Goal: Book appointment/travel/reservation

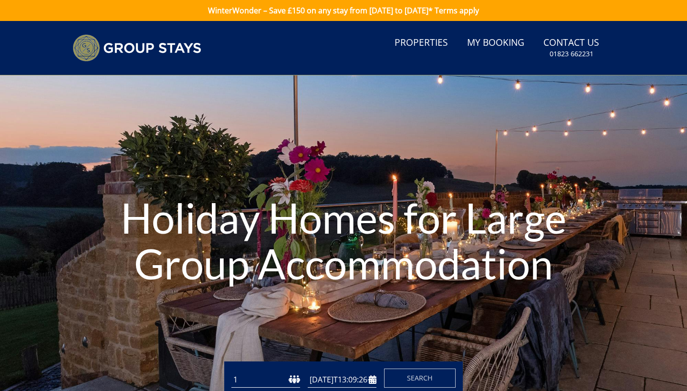
type input "[DATE]"
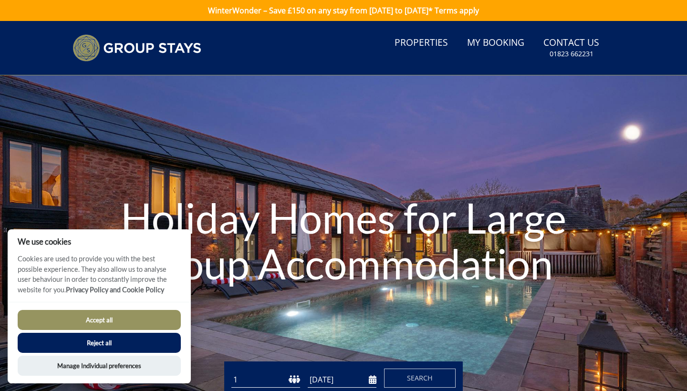
click at [131, 308] on div "Accept all Reject all Manage Individual preferences" at bounding box center [99, 343] width 183 height 82
click at [139, 318] on button "Accept all" at bounding box center [99, 320] width 163 height 20
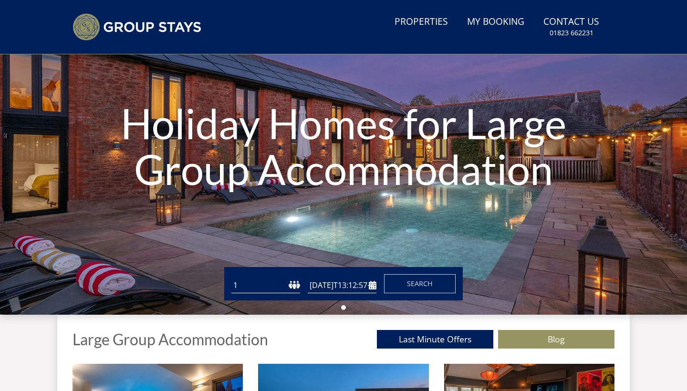
type input "[DATE]"
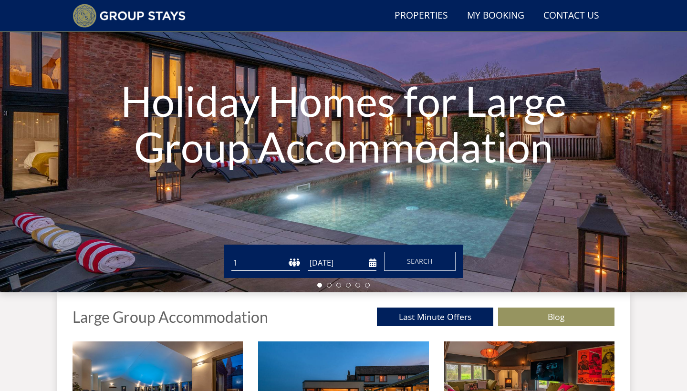
scroll to position [97, 0]
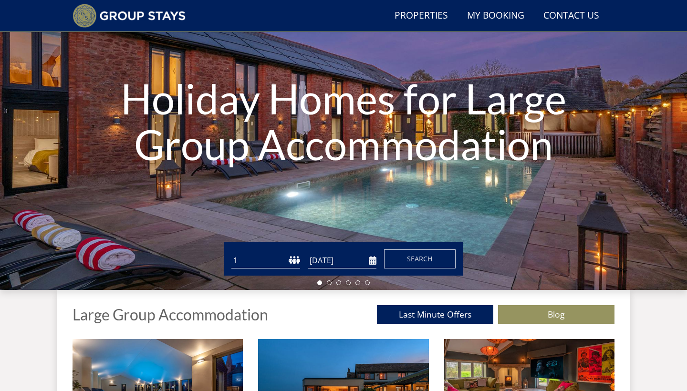
select select "12"
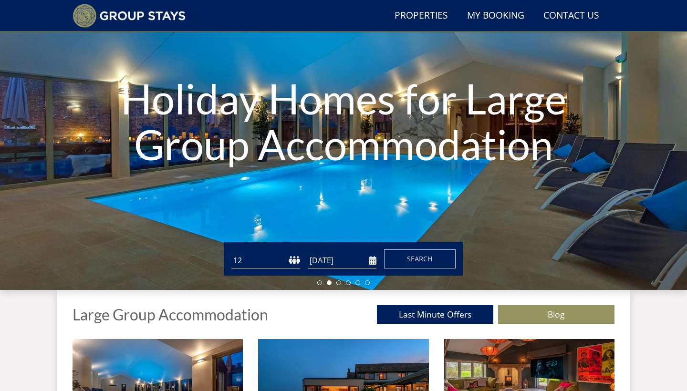
click at [369, 262] on input "[DATE]" at bounding box center [342, 261] width 69 height 16
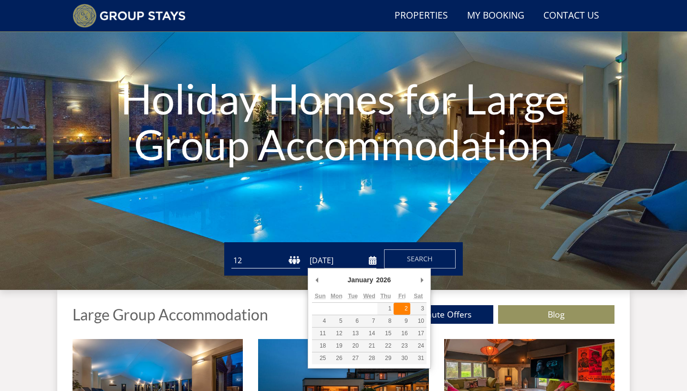
type input "[DATE]"
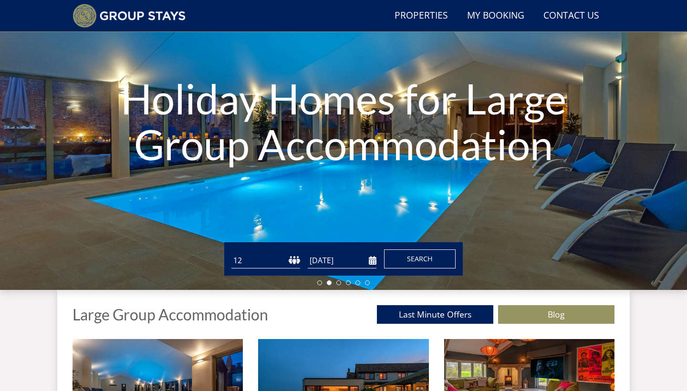
click at [424, 260] on span "Search" at bounding box center [420, 258] width 26 height 9
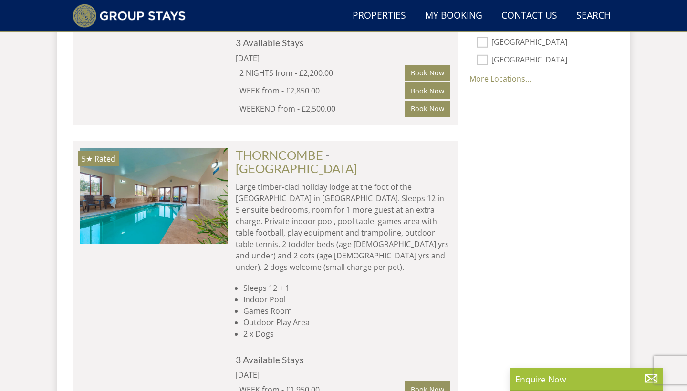
scroll to position [782, 0]
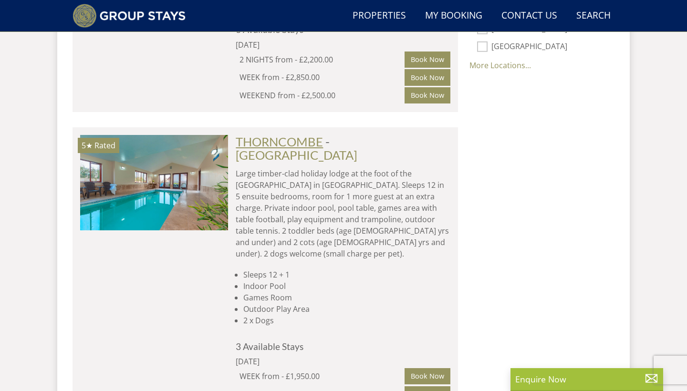
click at [283, 134] on link "THORNCOMBE" at bounding box center [279, 141] width 87 height 14
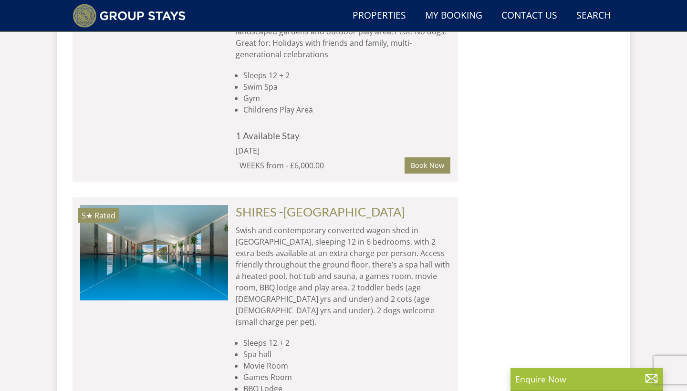
scroll to position [1543, 0]
click at [267, 204] on link "SHIRES" at bounding box center [256, 211] width 41 height 14
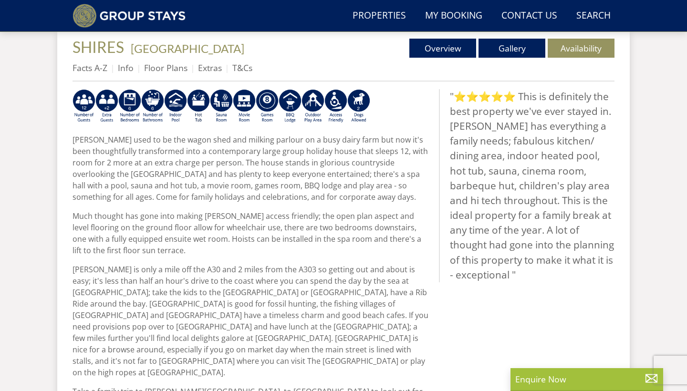
scroll to position [347, 0]
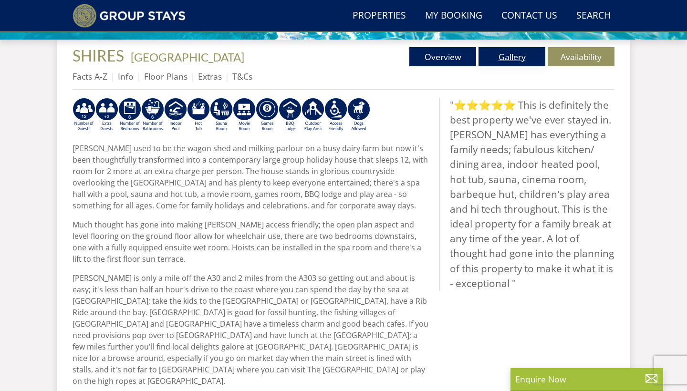
click at [500, 53] on link "Gallery" at bounding box center [511, 56] width 67 height 19
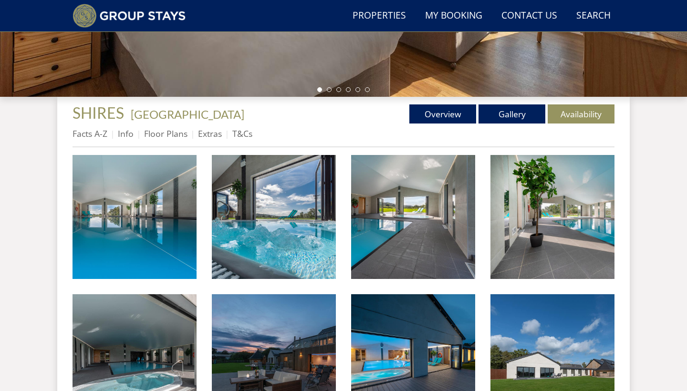
scroll to position [295, 0]
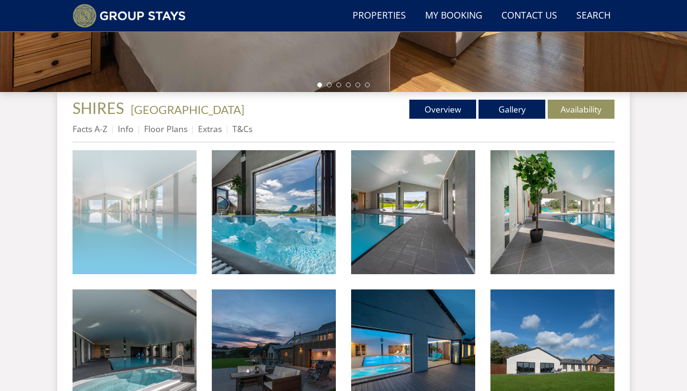
click at [122, 221] on img at bounding box center [134, 212] width 124 height 124
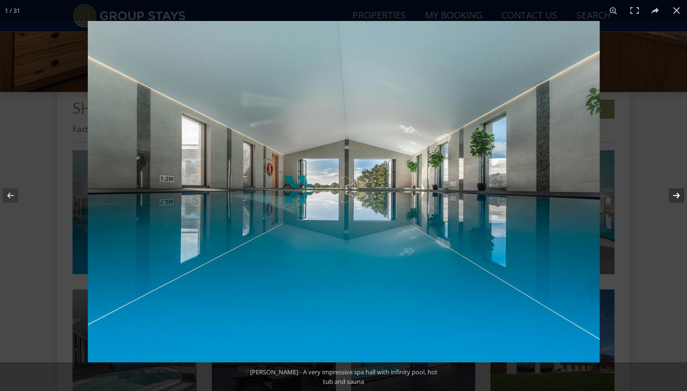
click at [674, 195] on button at bounding box center [669, 196] width 33 height 48
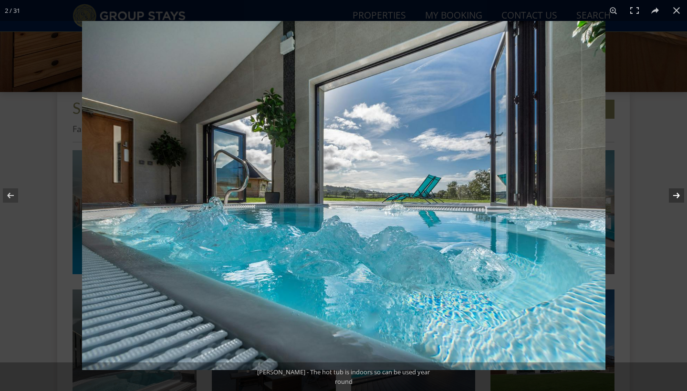
click at [674, 195] on button at bounding box center [669, 196] width 33 height 48
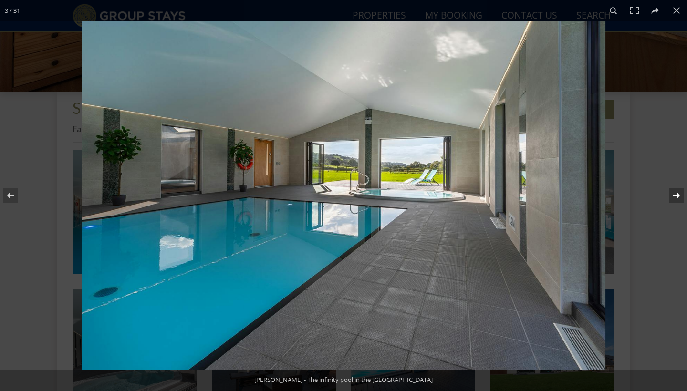
click at [674, 195] on button at bounding box center [669, 196] width 33 height 48
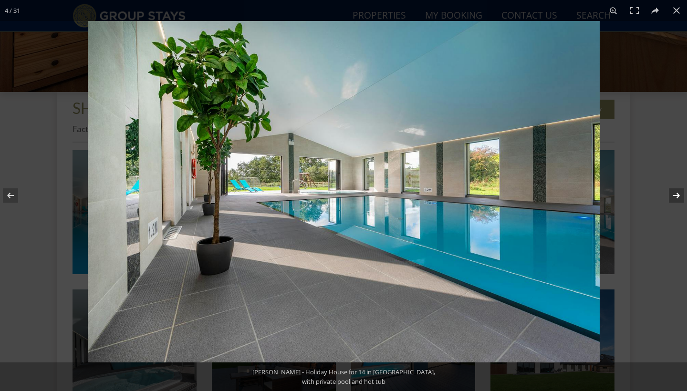
click at [674, 195] on button at bounding box center [669, 196] width 33 height 48
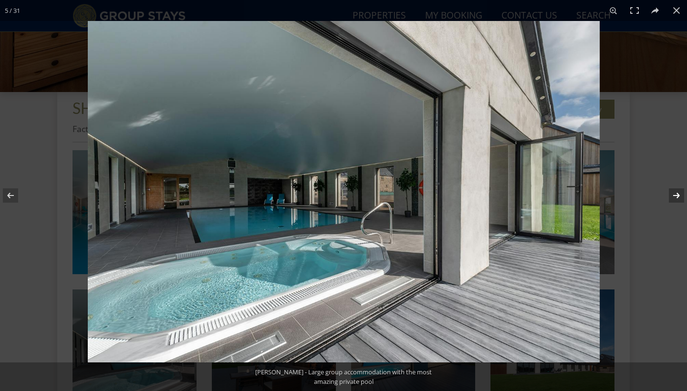
click at [674, 195] on button at bounding box center [669, 196] width 33 height 48
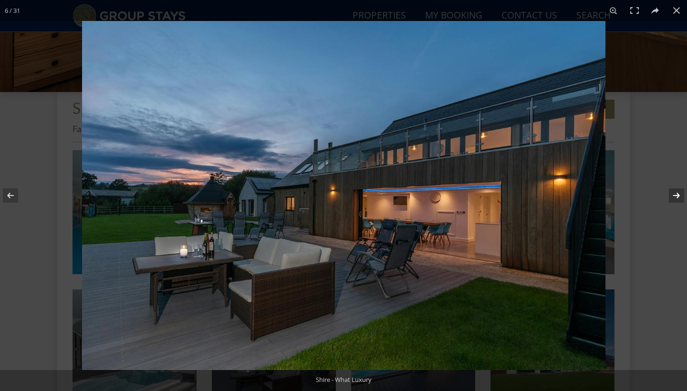
click at [674, 195] on button at bounding box center [669, 196] width 33 height 48
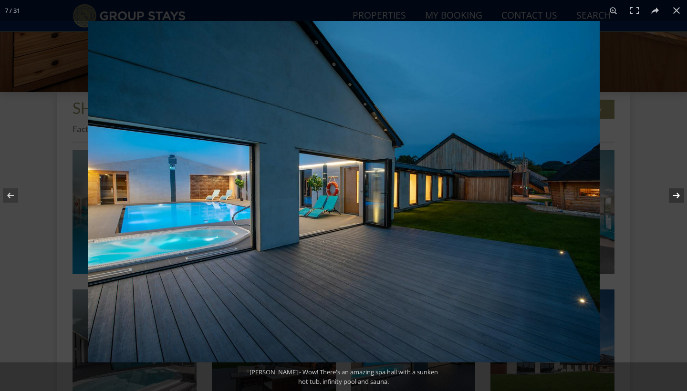
click at [674, 195] on button at bounding box center [669, 196] width 33 height 48
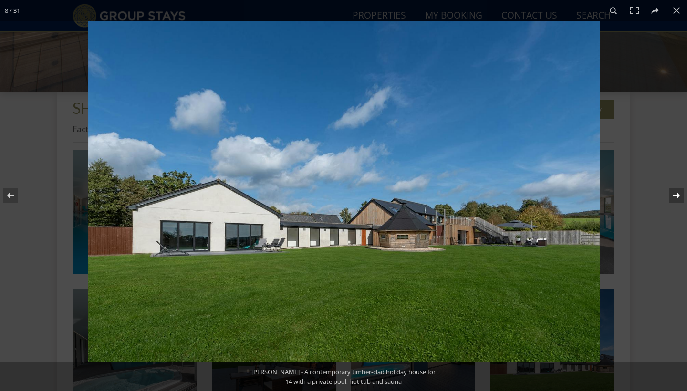
click at [674, 195] on button at bounding box center [669, 196] width 33 height 48
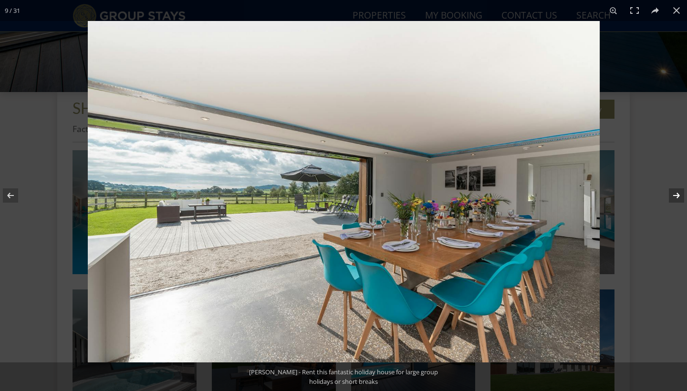
click at [674, 195] on button at bounding box center [669, 196] width 33 height 48
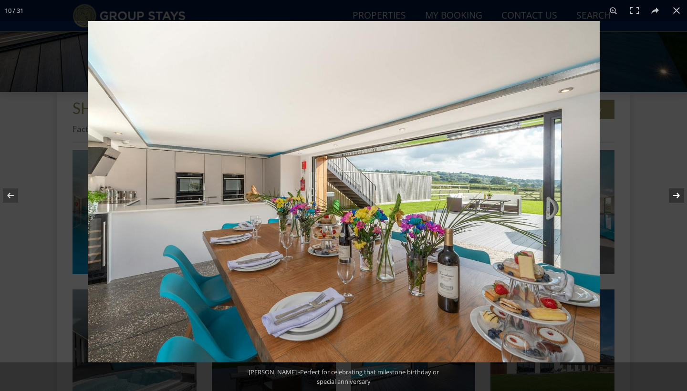
click at [674, 195] on button at bounding box center [669, 196] width 33 height 48
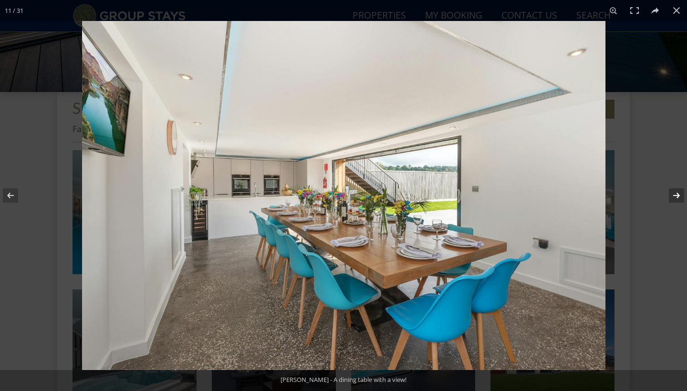
click at [674, 195] on button at bounding box center [669, 196] width 33 height 48
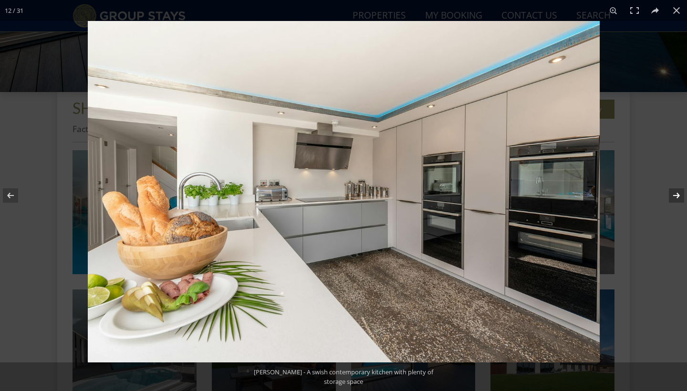
click at [674, 195] on button at bounding box center [669, 196] width 33 height 48
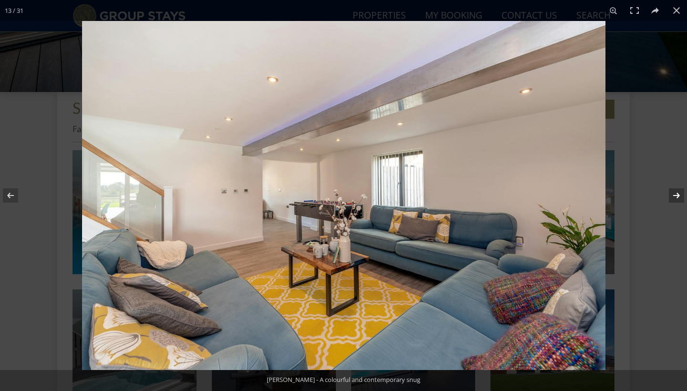
click at [674, 195] on button at bounding box center [669, 196] width 33 height 48
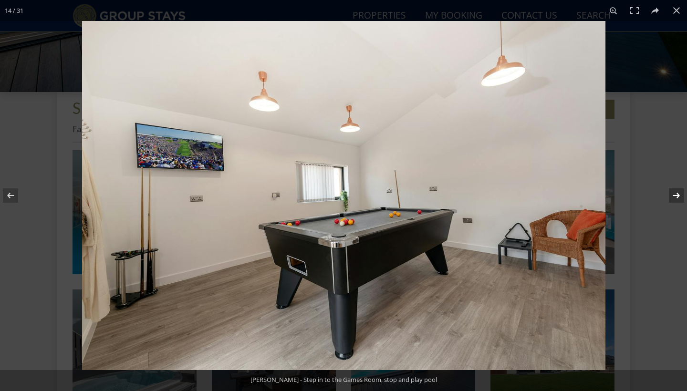
click at [674, 195] on button at bounding box center [669, 196] width 33 height 48
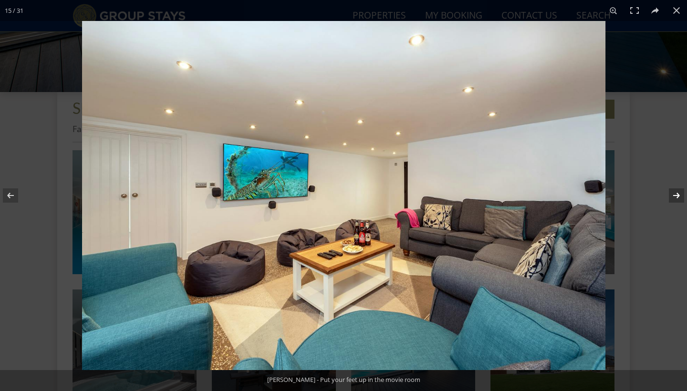
click at [674, 195] on button at bounding box center [669, 196] width 33 height 48
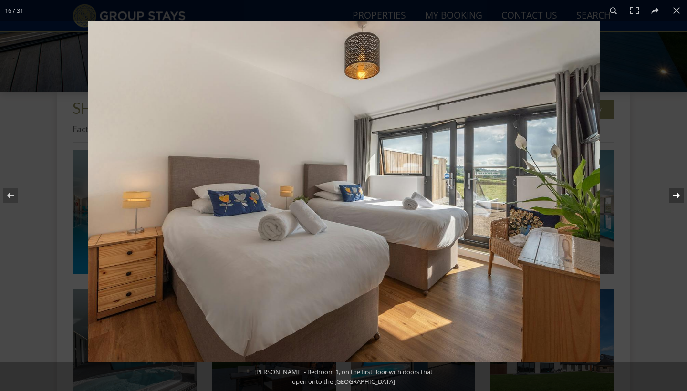
click at [674, 195] on button at bounding box center [669, 196] width 33 height 48
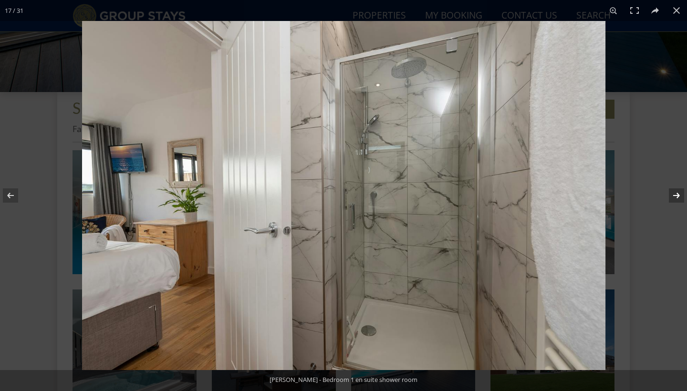
click at [674, 195] on button at bounding box center [669, 196] width 33 height 48
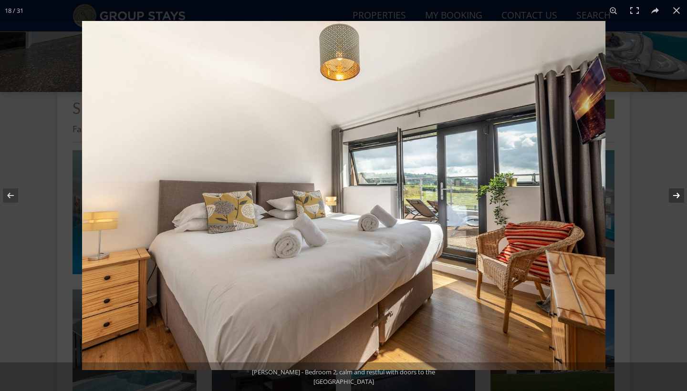
click at [674, 195] on button at bounding box center [669, 196] width 33 height 48
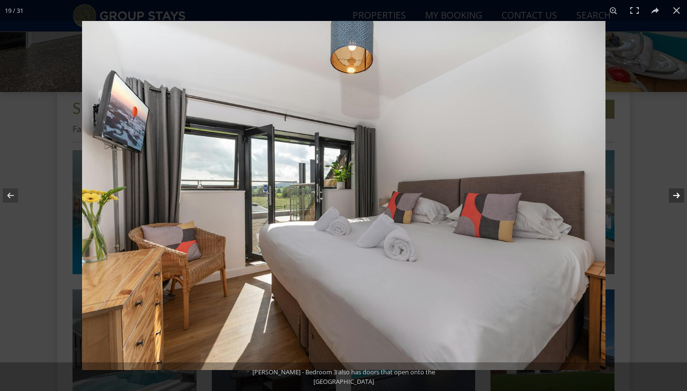
click at [674, 195] on button at bounding box center [669, 196] width 33 height 48
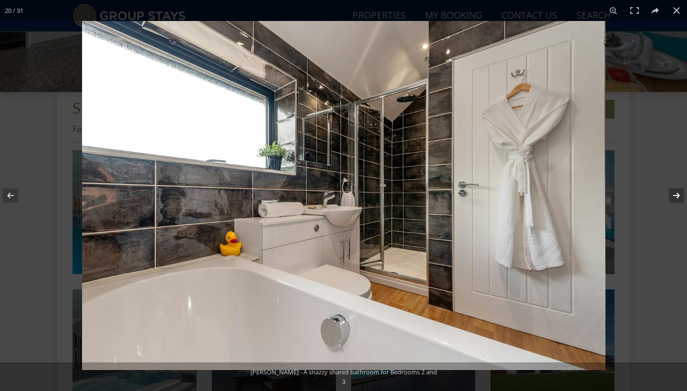
click at [674, 195] on button at bounding box center [669, 196] width 33 height 48
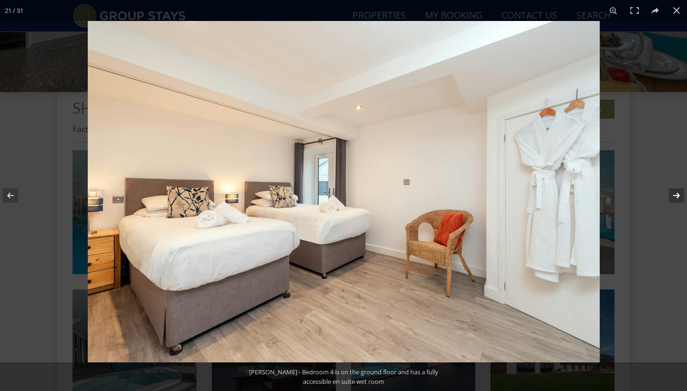
click at [674, 195] on button at bounding box center [669, 196] width 33 height 48
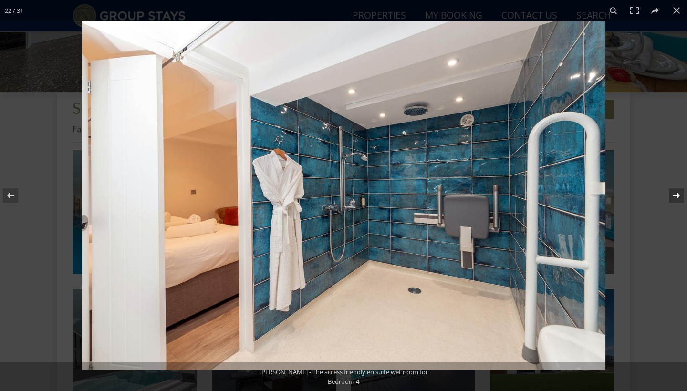
click at [674, 195] on button at bounding box center [669, 196] width 33 height 48
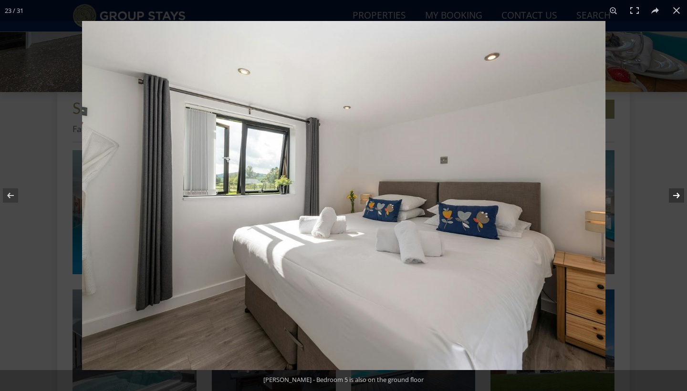
click at [674, 195] on button at bounding box center [669, 196] width 33 height 48
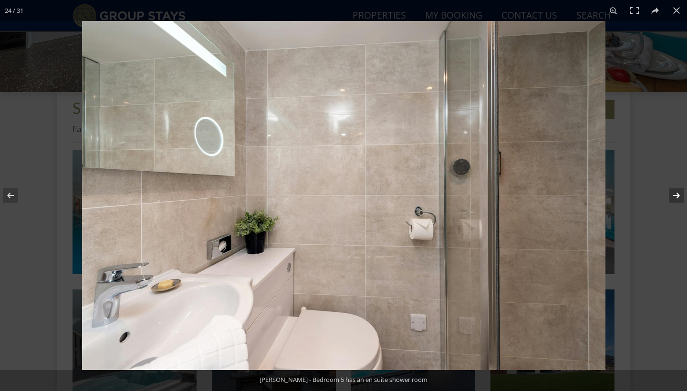
click at [674, 195] on button at bounding box center [669, 196] width 33 height 48
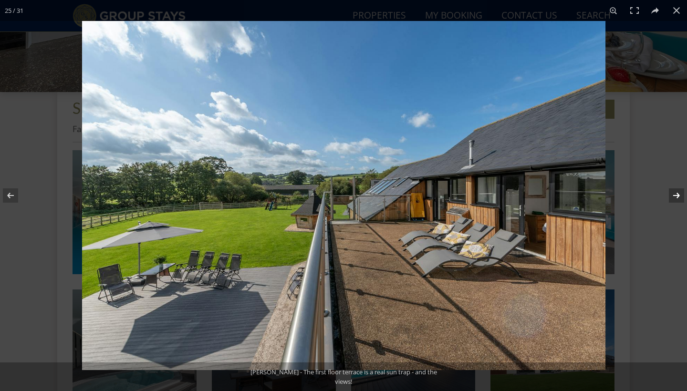
click at [674, 195] on button at bounding box center [669, 196] width 33 height 48
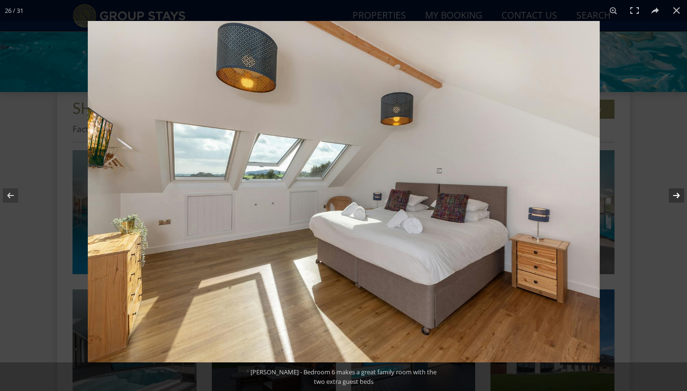
click at [674, 195] on button at bounding box center [669, 196] width 33 height 48
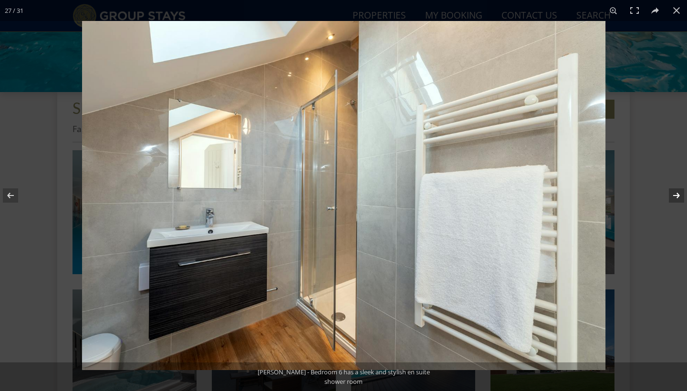
click at [674, 195] on button at bounding box center [669, 196] width 33 height 48
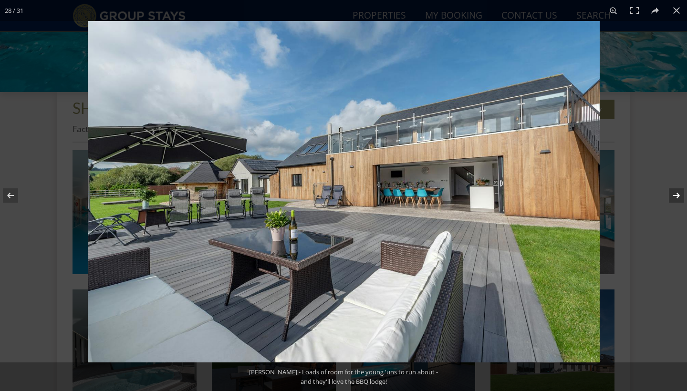
click at [674, 195] on button at bounding box center [669, 196] width 33 height 48
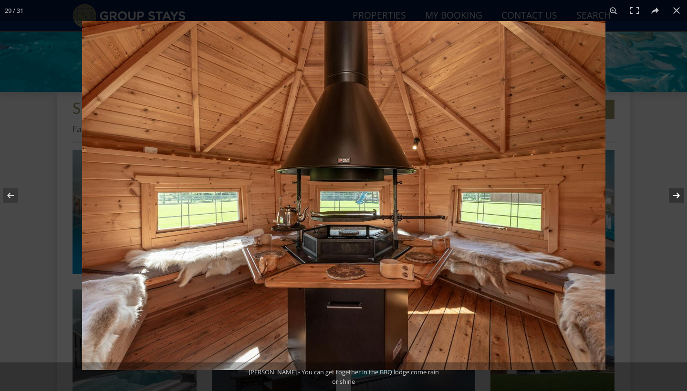
click at [674, 195] on button at bounding box center [669, 196] width 33 height 48
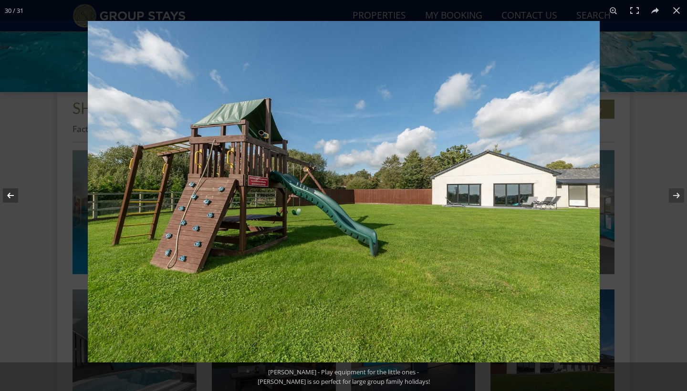
click at [14, 201] on button at bounding box center [16, 196] width 33 height 48
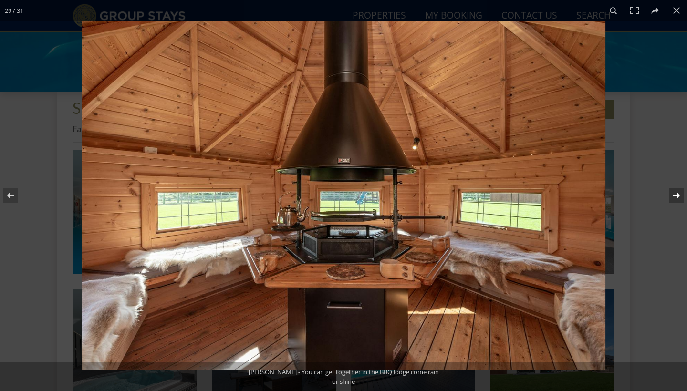
click at [678, 197] on button at bounding box center [669, 196] width 33 height 48
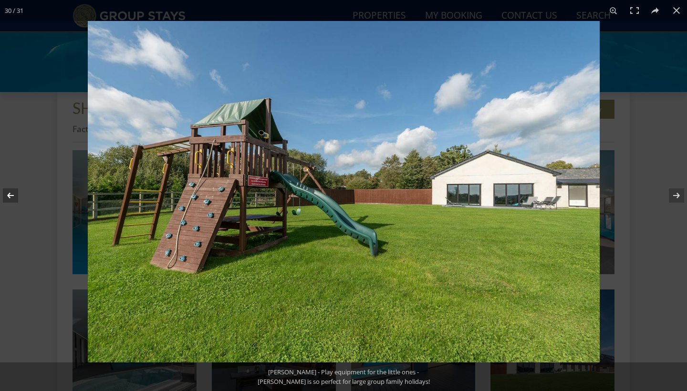
click at [11, 200] on button at bounding box center [16, 196] width 33 height 48
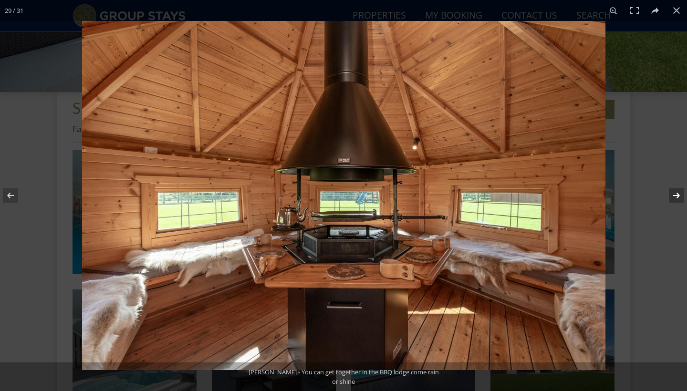
click at [675, 196] on button at bounding box center [669, 196] width 33 height 48
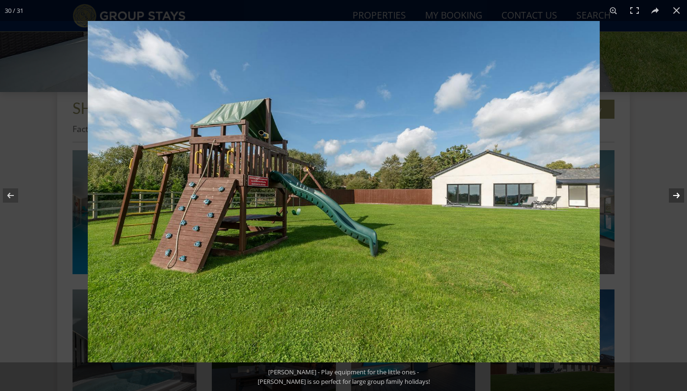
click at [675, 196] on button at bounding box center [669, 196] width 33 height 48
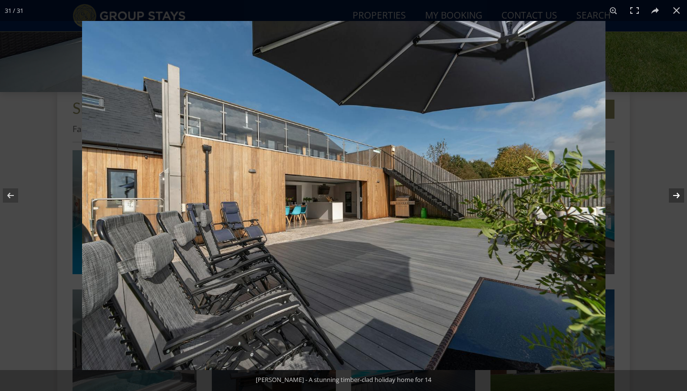
click at [675, 196] on button at bounding box center [669, 196] width 33 height 48
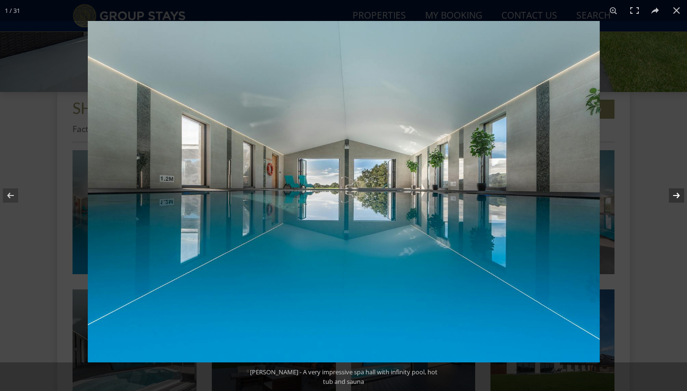
click at [675, 196] on button at bounding box center [669, 196] width 33 height 48
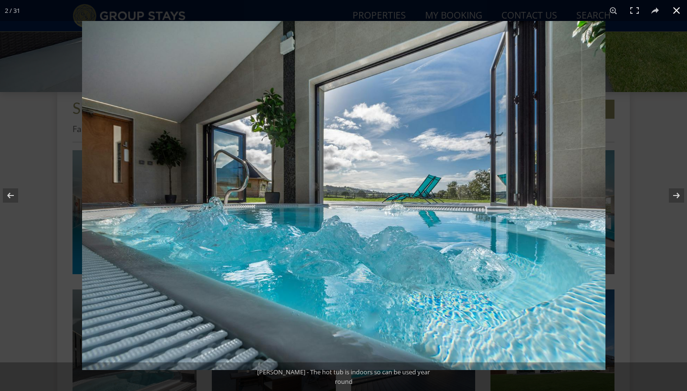
click at [679, 8] on button at bounding box center [676, 10] width 21 height 21
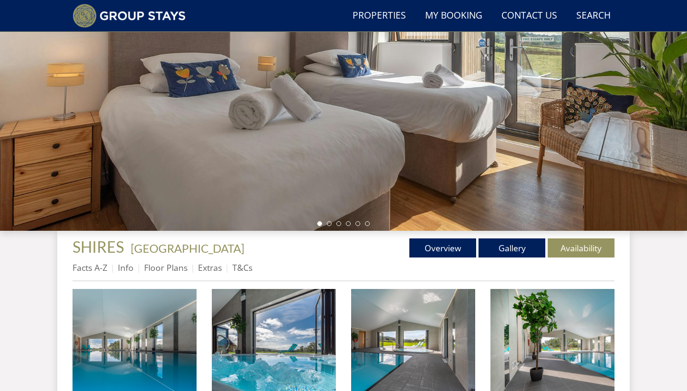
scroll to position [155, 0]
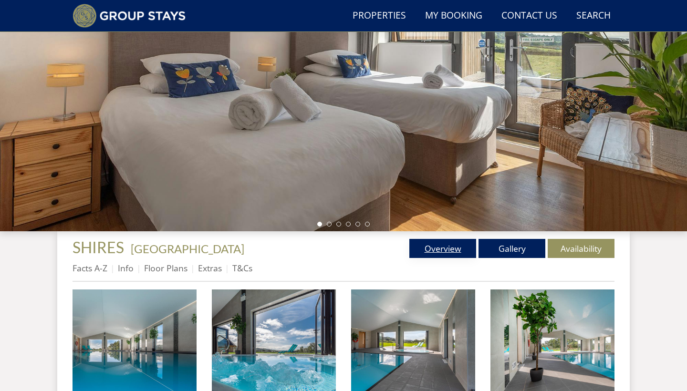
click at [429, 244] on link "Overview" at bounding box center [442, 248] width 67 height 19
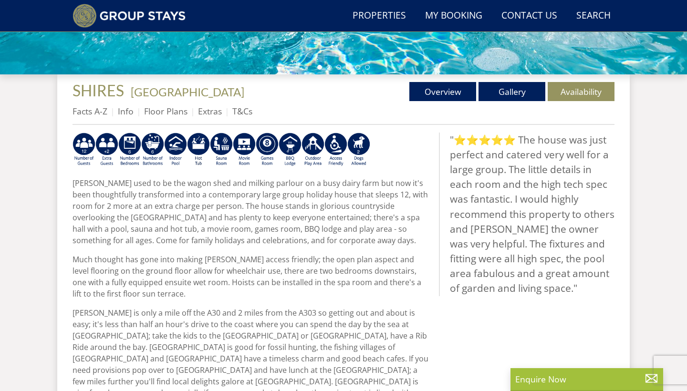
scroll to position [328, 0]
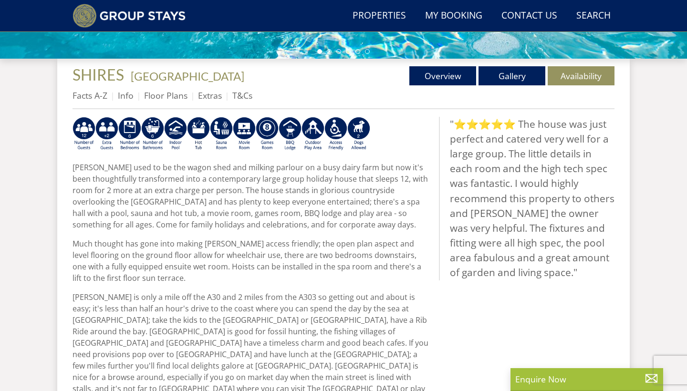
click at [126, 102] on li "Info" at bounding box center [131, 95] width 26 height 16
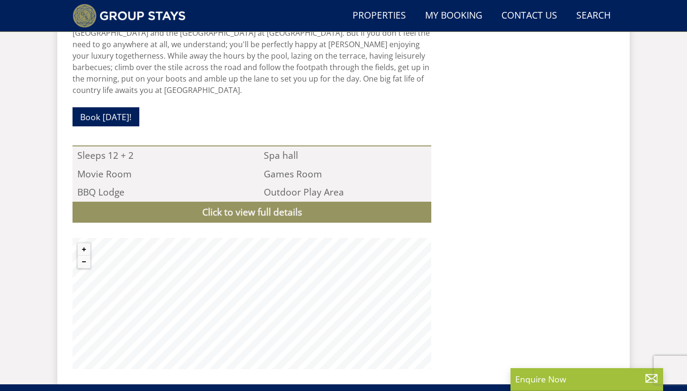
scroll to position [870, 0]
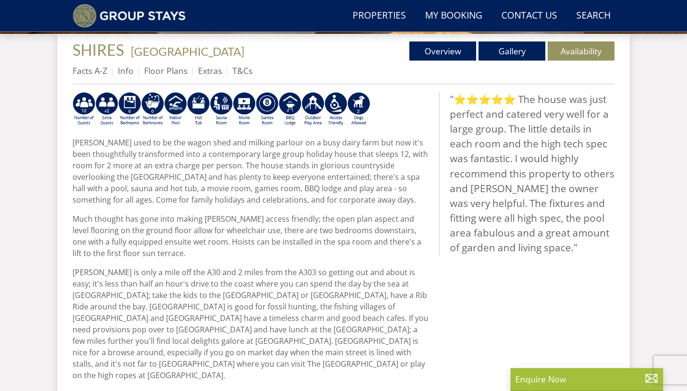
scroll to position [342, 0]
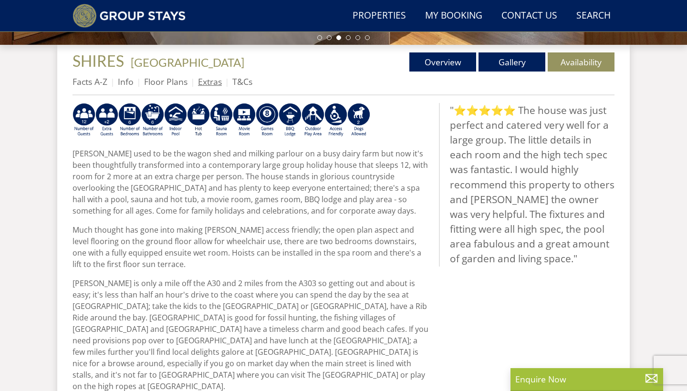
click at [209, 83] on link "Extras" at bounding box center [210, 81] width 24 height 11
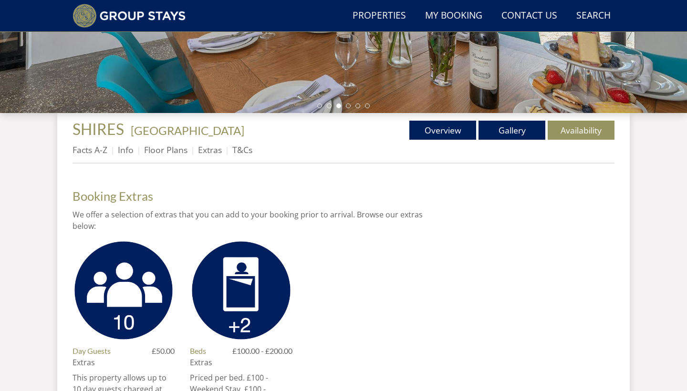
scroll to position [258, 0]
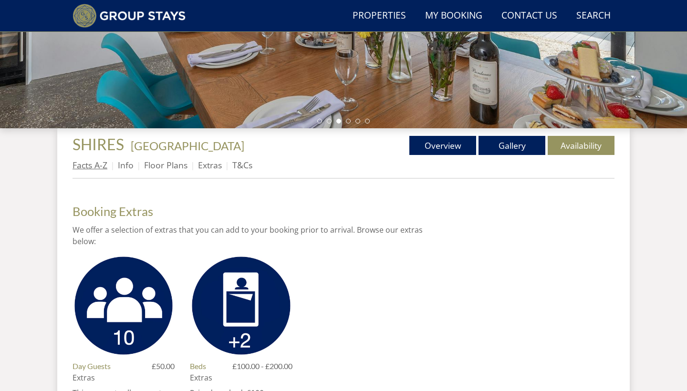
click at [99, 165] on link "Facts A-Z" at bounding box center [89, 164] width 35 height 11
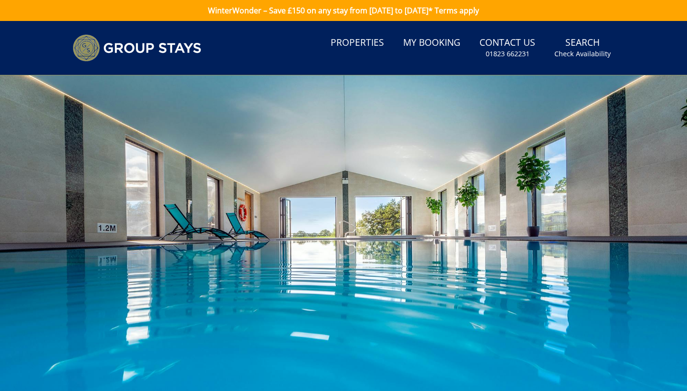
click at [392, 9] on link "WinterWonder – Save £150 on any stay from [DATE] to [DATE]* Terms apply" at bounding box center [343, 10] width 687 height 21
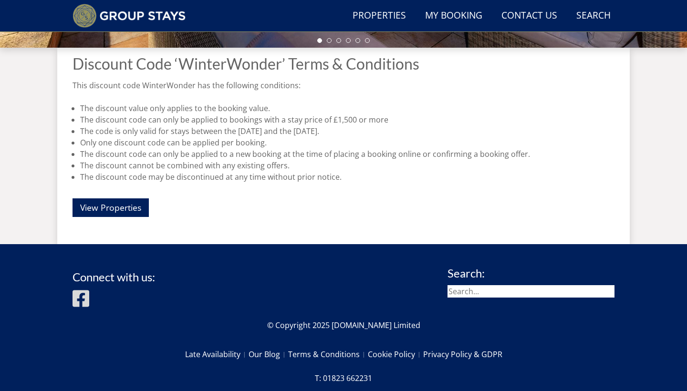
scroll to position [339, 0]
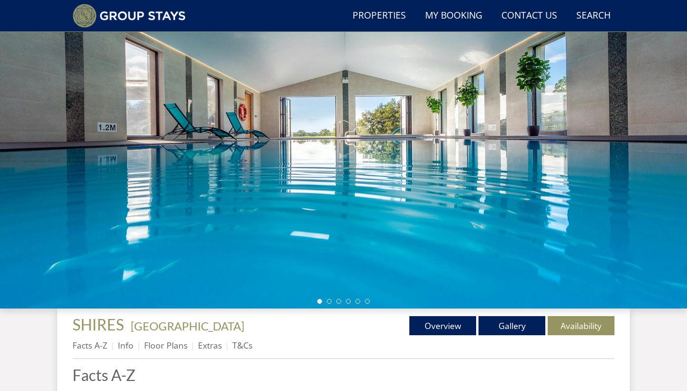
scroll to position [274, 0]
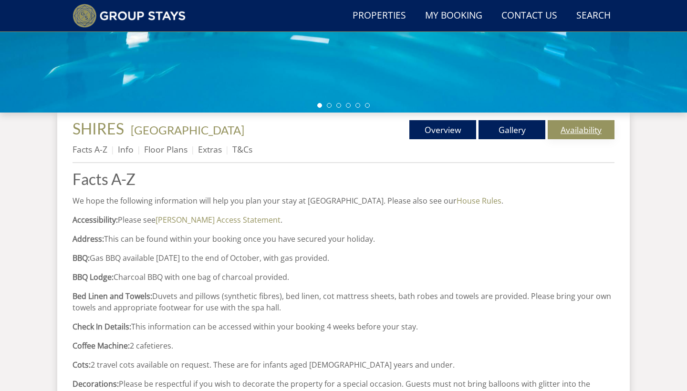
click at [562, 131] on link "Availability" at bounding box center [580, 129] width 67 height 19
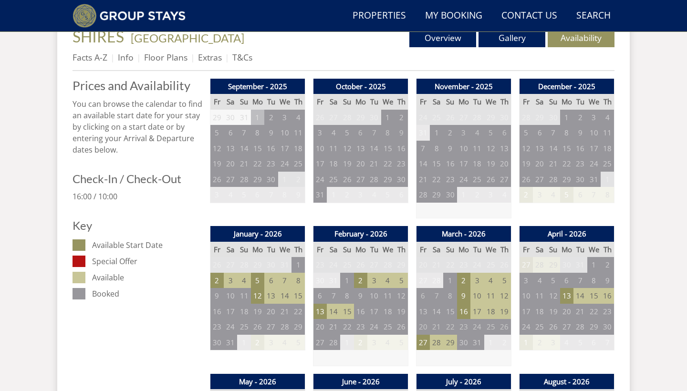
scroll to position [382, 0]
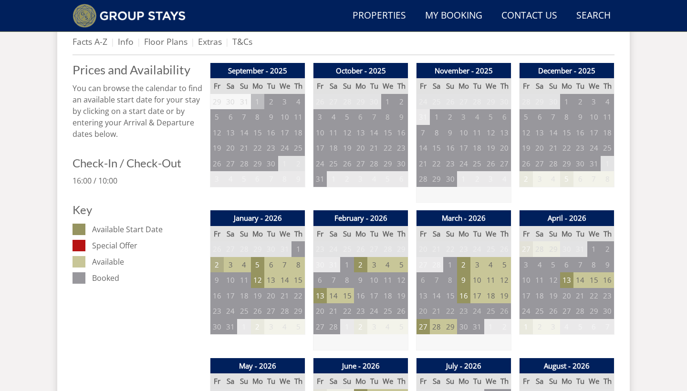
click at [217, 263] on td "2" at bounding box center [216, 265] width 13 height 16
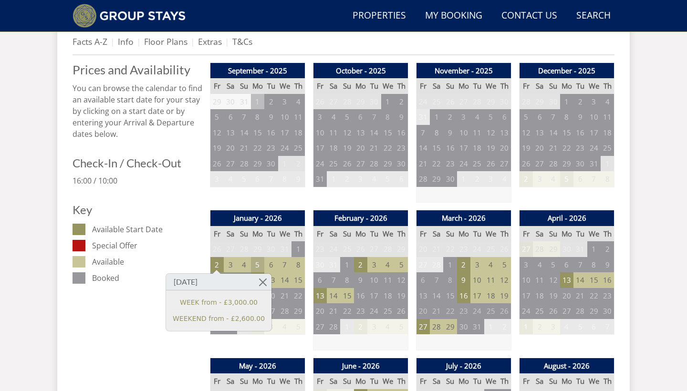
click at [257, 264] on td "5" at bounding box center [257, 265] width 13 height 16
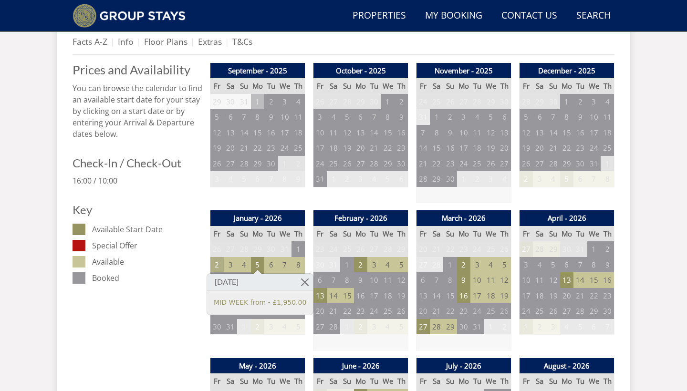
click at [216, 258] on td "2" at bounding box center [216, 265] width 13 height 16
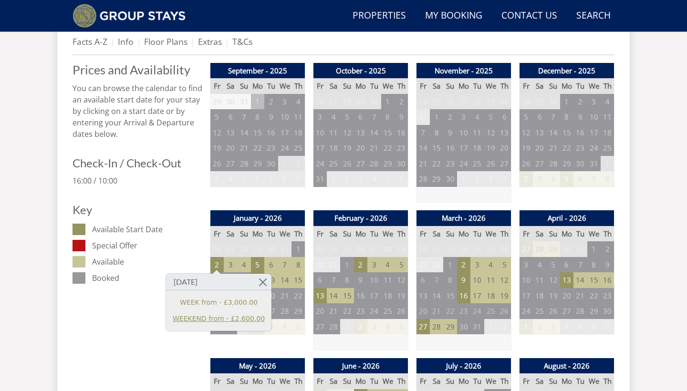
click at [210, 318] on link "WEEKEND from - £2,600.00" at bounding box center [219, 319] width 92 height 10
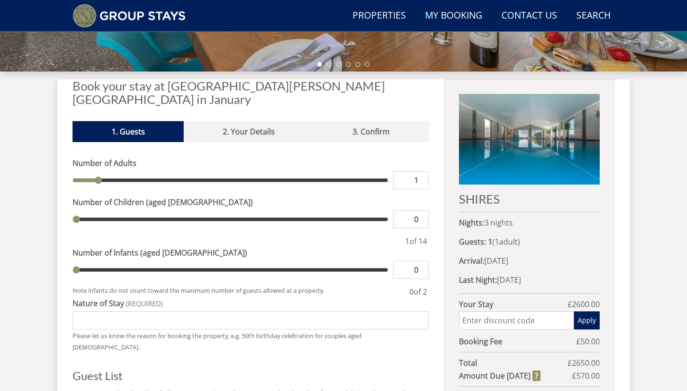
scroll to position [317, 0]
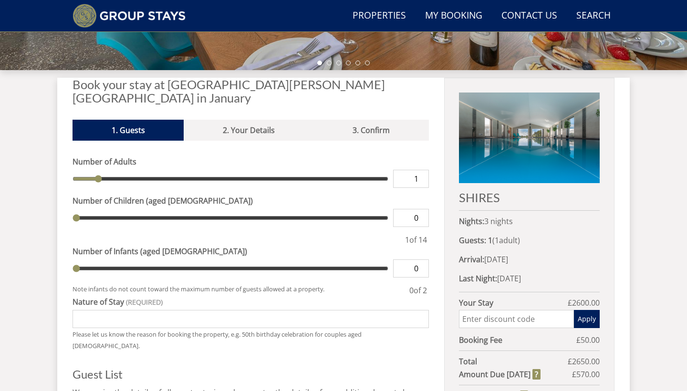
type input "2"
click at [422, 170] on input "2" at bounding box center [411, 179] width 36 height 18
type input "3"
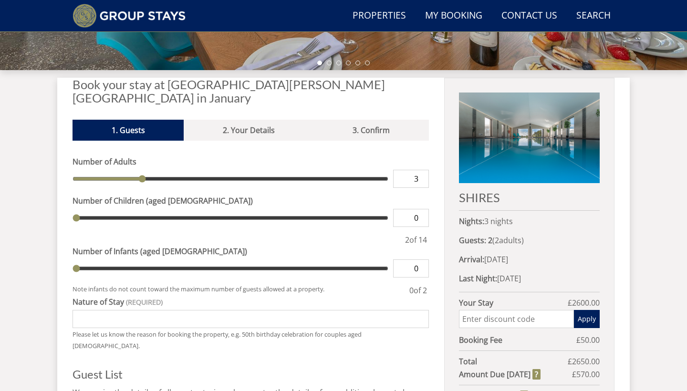
click at [422, 170] on input "3" at bounding box center [411, 179] width 36 height 18
type input "4"
click at [422, 170] on input "4" at bounding box center [411, 179] width 36 height 18
type input "4"
type input "5"
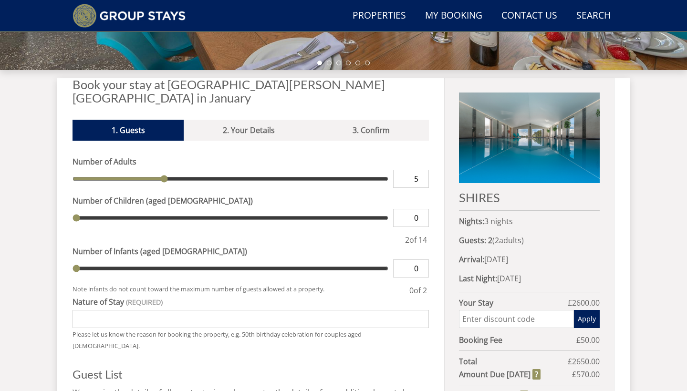
type input "5"
click at [422, 170] on input "5" at bounding box center [411, 179] width 36 height 18
type input "6"
click at [422, 170] on input "6" at bounding box center [411, 179] width 36 height 18
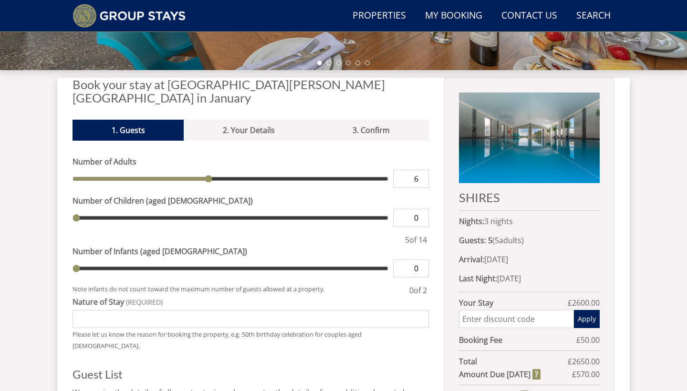
type input "7"
click at [422, 170] on input "7" at bounding box center [411, 179] width 36 height 18
type input "8"
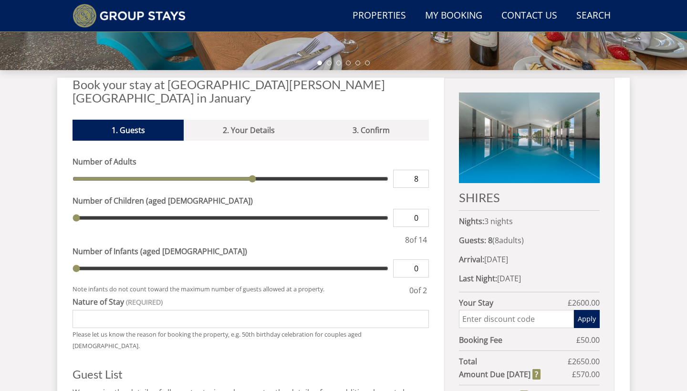
click at [422, 170] on input "8" at bounding box center [411, 179] width 36 height 18
type input "9"
click at [422, 170] on input "9" at bounding box center [411, 179] width 36 height 18
type input "10"
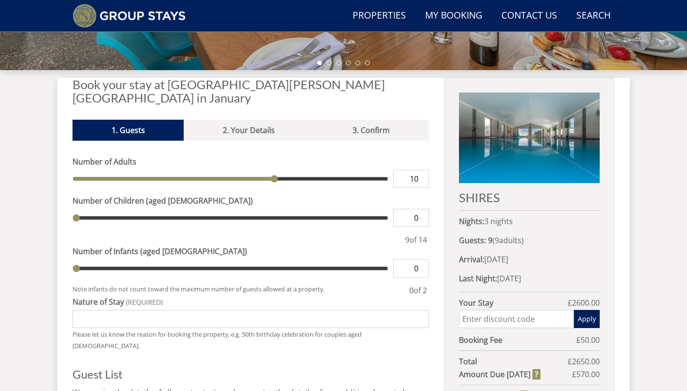
type input "10"
click at [422, 170] on input "10" at bounding box center [411, 179] width 36 height 18
type input "11"
click at [422, 170] on input "11" at bounding box center [411, 179] width 36 height 18
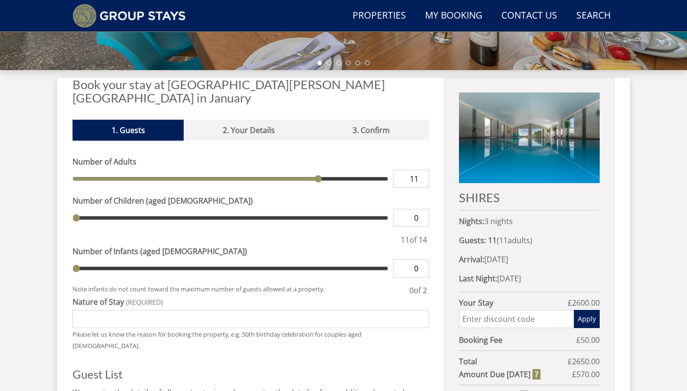
type input "12"
click at [422, 170] on input "12" at bounding box center [411, 179] width 36 height 18
type input "13"
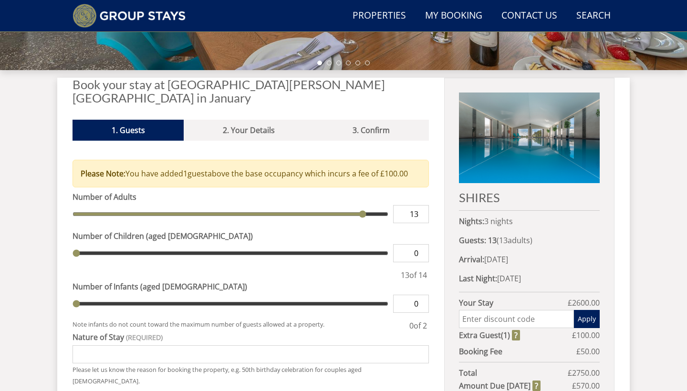
click at [422, 205] on input "13" at bounding box center [411, 214] width 36 height 18
type input "12"
click at [423, 205] on input "12" at bounding box center [411, 214] width 36 height 18
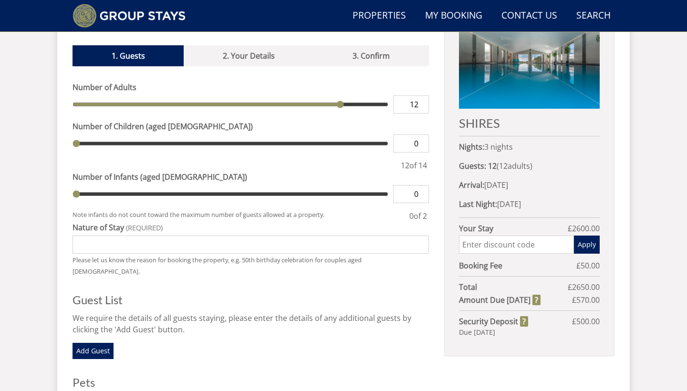
scroll to position [406, 0]
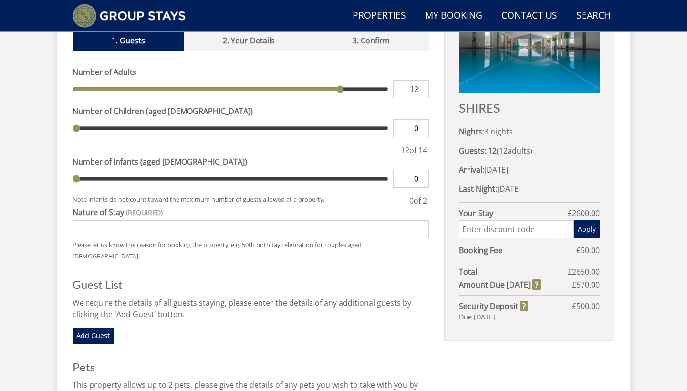
click at [484, 227] on input "text" at bounding box center [516, 229] width 115 height 18
type input "w"
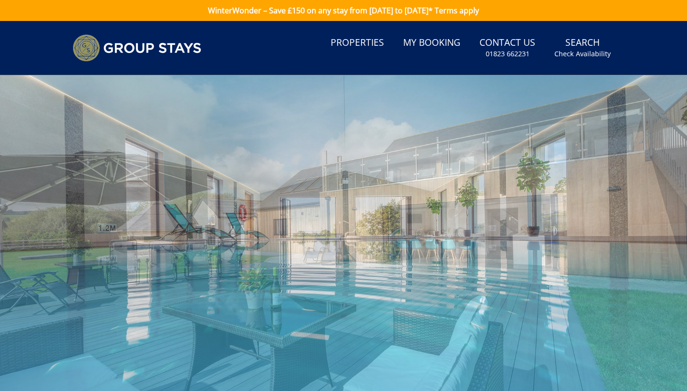
scroll to position [0, 0]
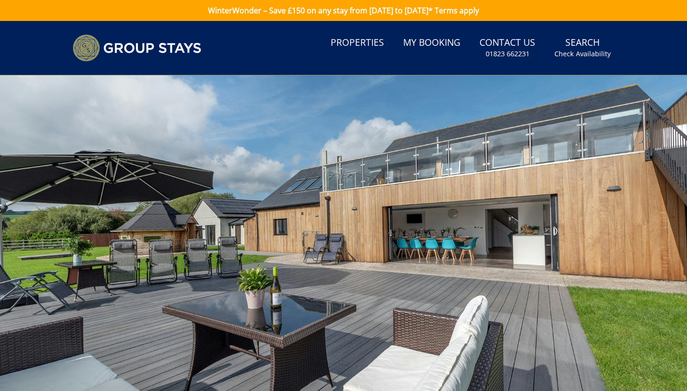
type input "WINTERWONDER"
click at [277, 8] on link "WinterWonder – Save £150 on any stay from [DATE] to [DATE]* Terms apply" at bounding box center [343, 10] width 687 height 21
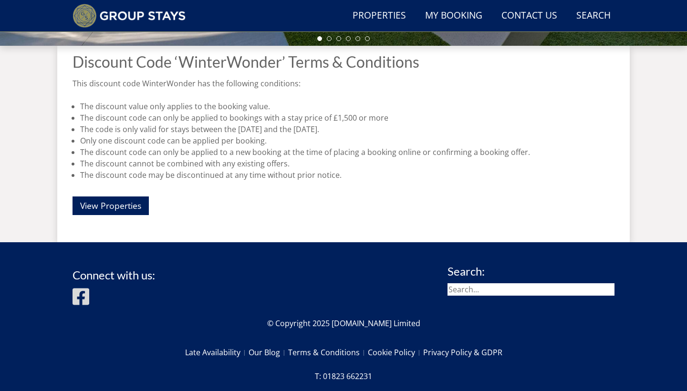
scroll to position [340, 0]
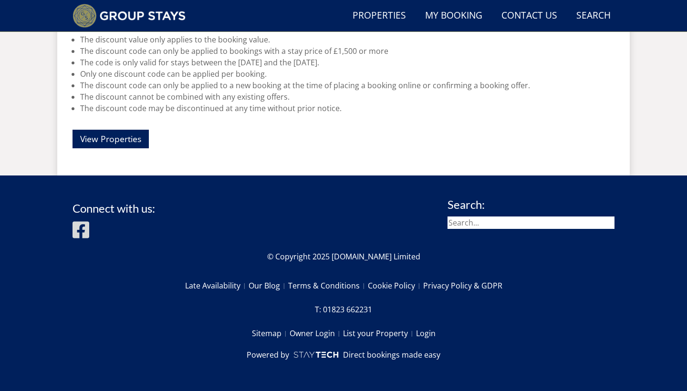
scroll to position [419, 0]
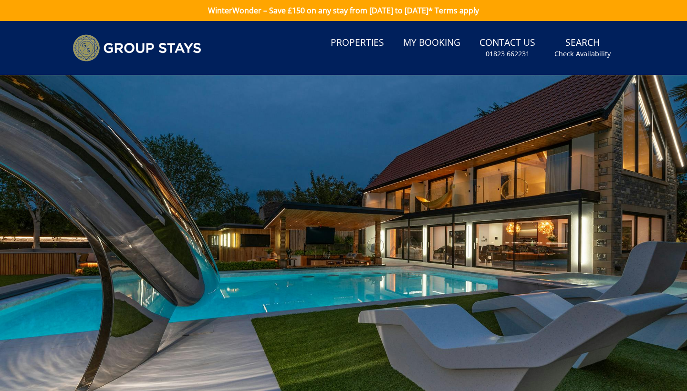
scroll to position [408, 0]
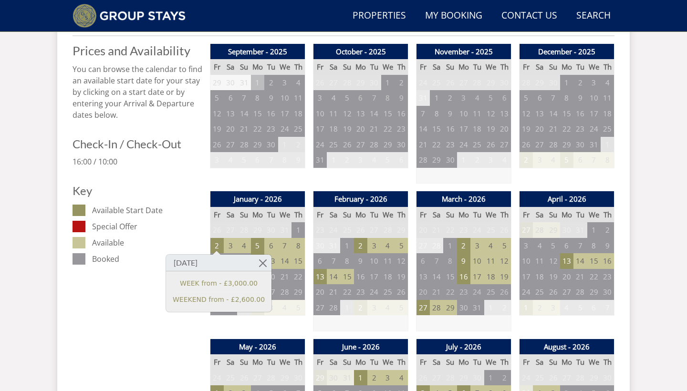
scroll to position [409, 0]
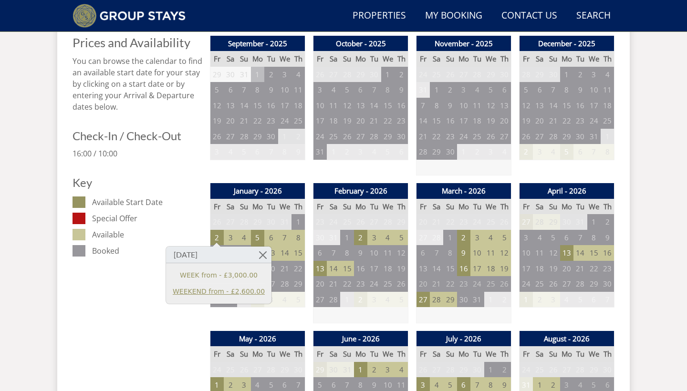
click at [226, 291] on link "WEEKEND from - £2,600.00" at bounding box center [219, 292] width 92 height 10
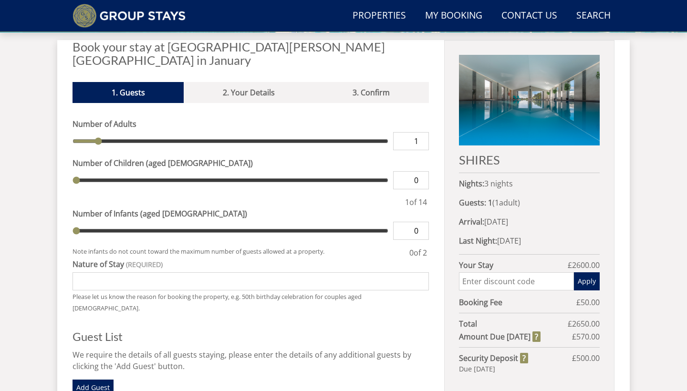
scroll to position [381, 0]
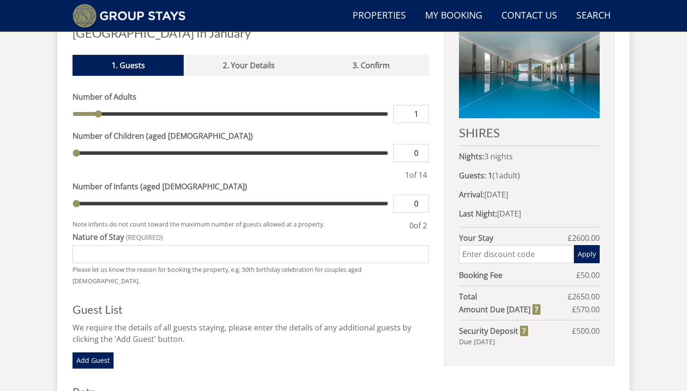
click at [475, 258] on input "text" at bounding box center [516, 254] width 115 height 18
type input "W"
type input "winterwonder"
click at [584, 257] on button "Apply" at bounding box center [587, 254] width 26 height 18
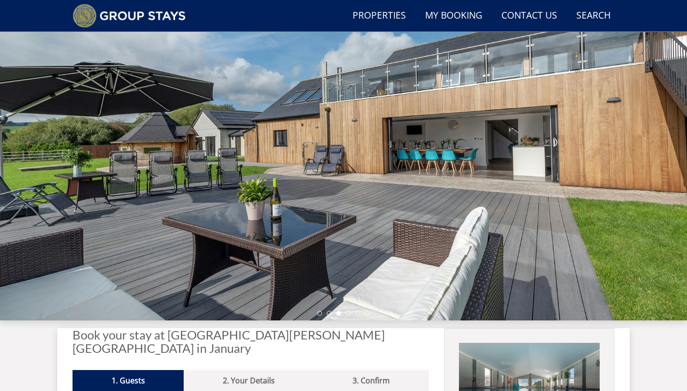
scroll to position [72, 0]
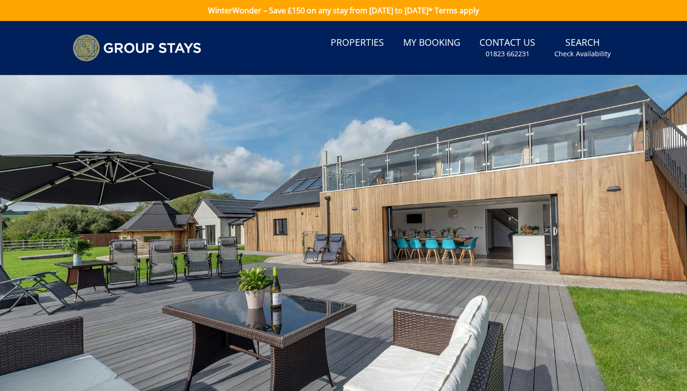
scroll to position [416, 0]
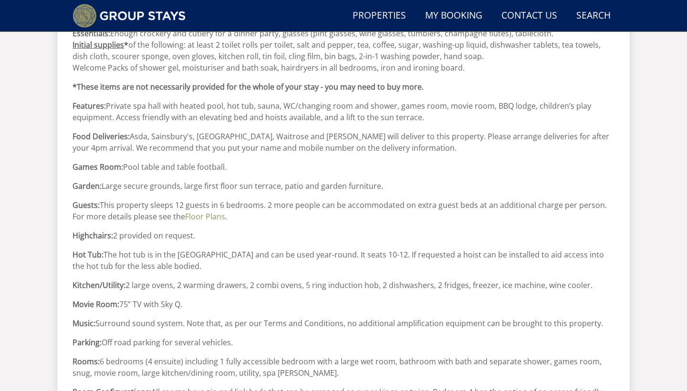
scroll to position [760, 0]
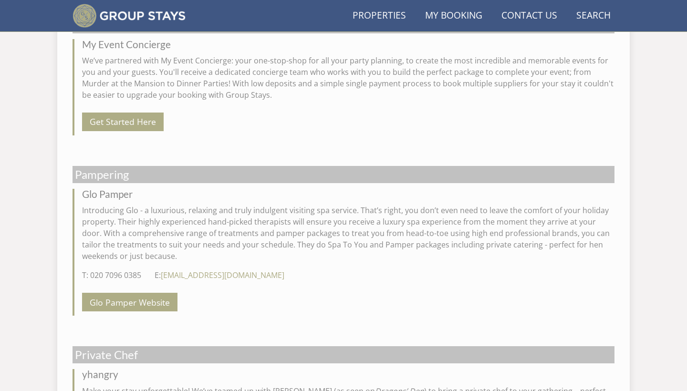
scroll to position [258, 0]
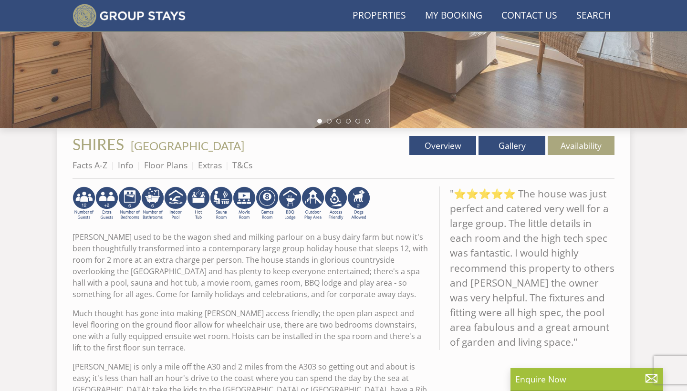
scroll to position [342, 0]
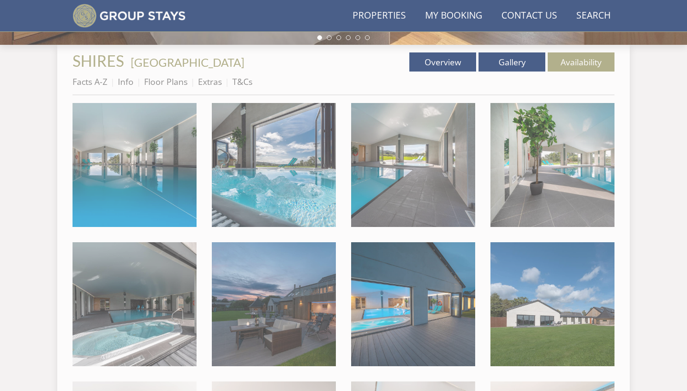
scroll to position [155, 0]
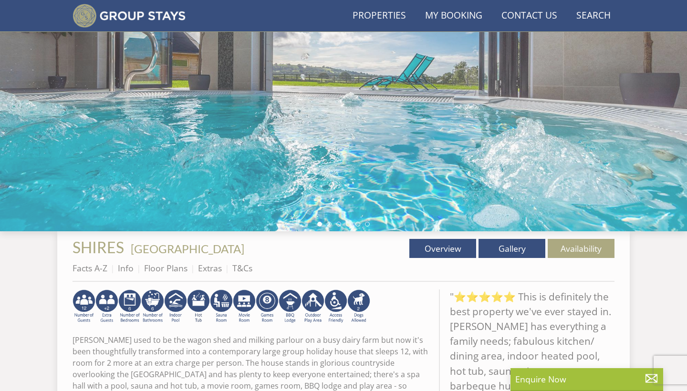
scroll to position [347, 0]
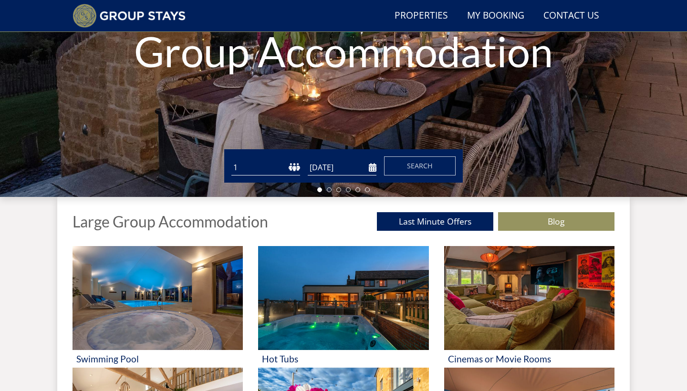
scroll to position [208, 0]
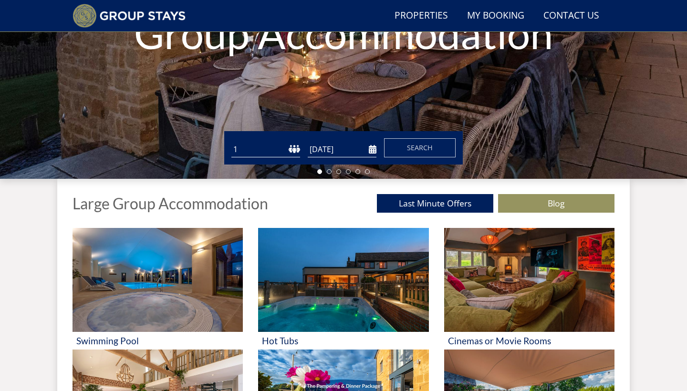
select select "12"
click at [357, 152] on input "[DATE]" at bounding box center [342, 150] width 69 height 16
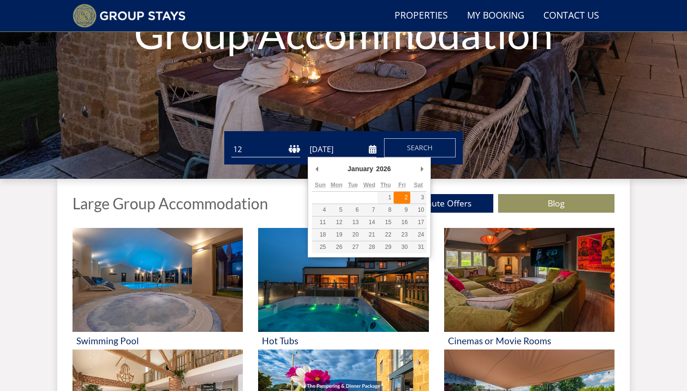
type input "[DATE]"
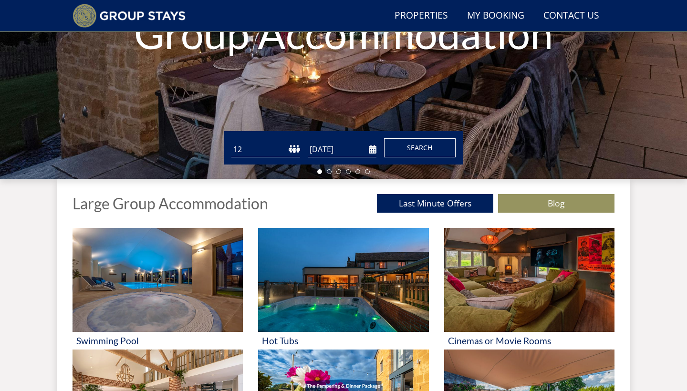
click at [406, 147] on button "Search" at bounding box center [420, 147] width 72 height 19
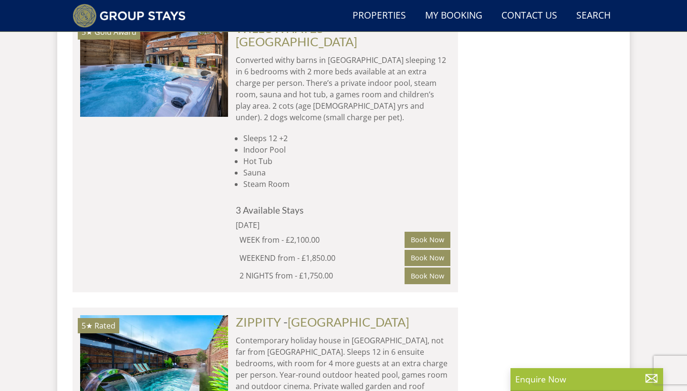
scroll to position [2106, 0]
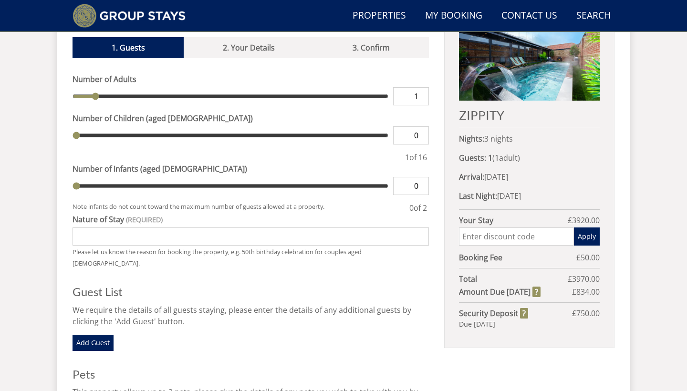
scroll to position [400, 0]
click at [497, 236] on input "text" at bounding box center [516, 236] width 115 height 18
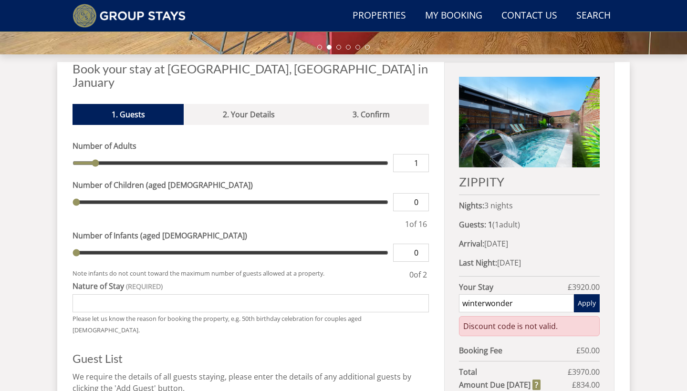
scroll to position [158, 0]
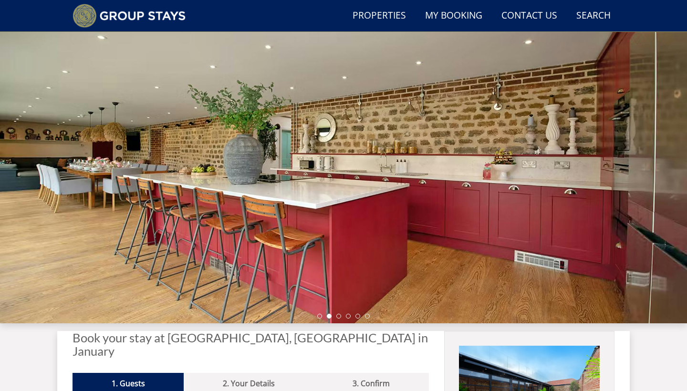
scroll to position [41, 0]
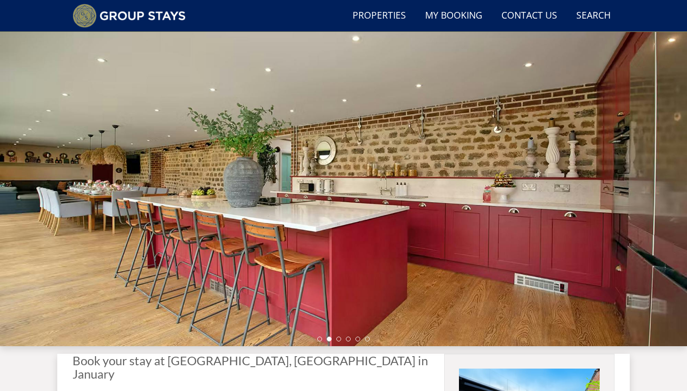
type input "winterwonder"
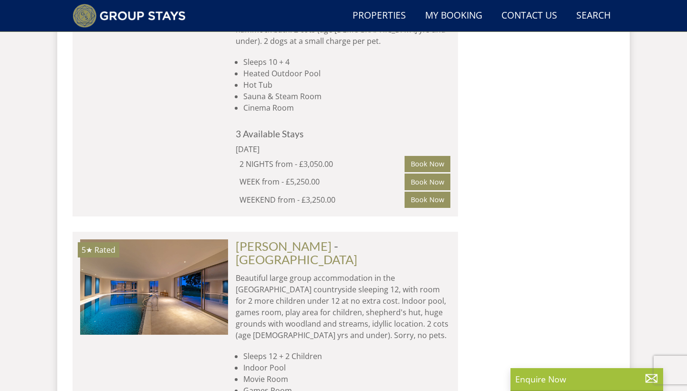
scroll to position [2950, 0]
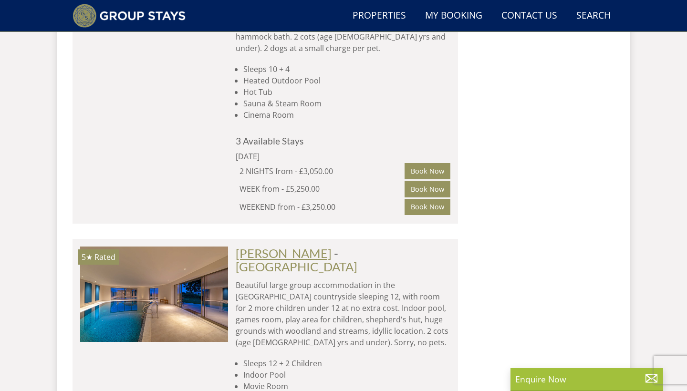
click at [288, 246] on link "[PERSON_NAME]" at bounding box center [284, 253] width 96 height 14
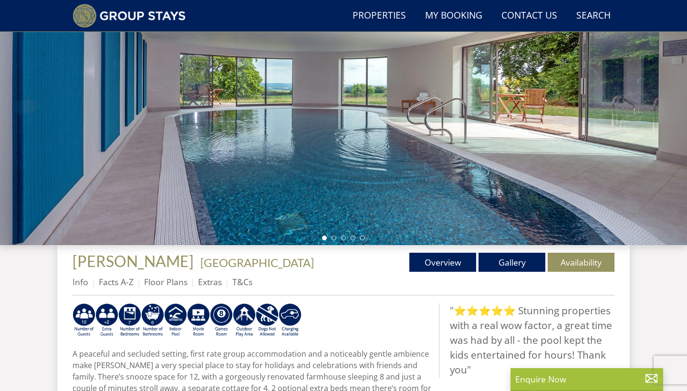
scroll to position [141, 0]
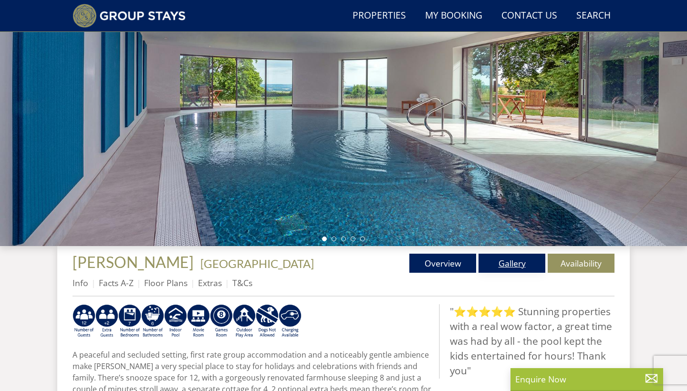
click at [503, 263] on link "Gallery" at bounding box center [511, 263] width 67 height 19
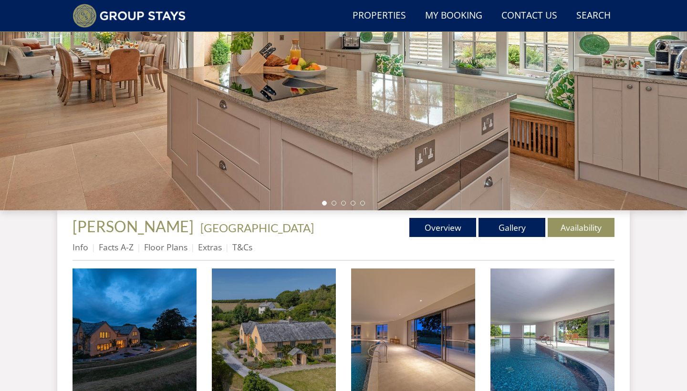
scroll to position [243, 0]
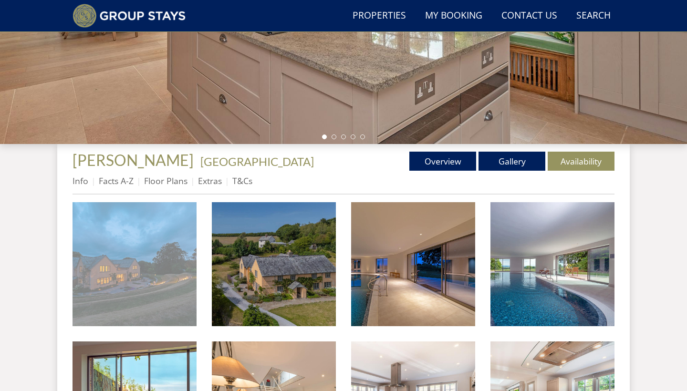
click at [138, 254] on img at bounding box center [134, 264] width 124 height 124
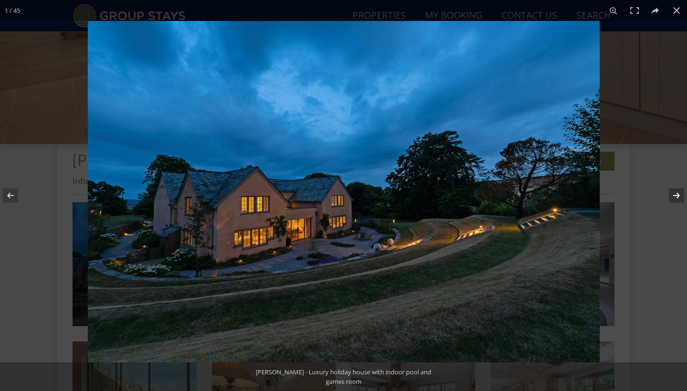
click at [675, 196] on button at bounding box center [669, 196] width 33 height 48
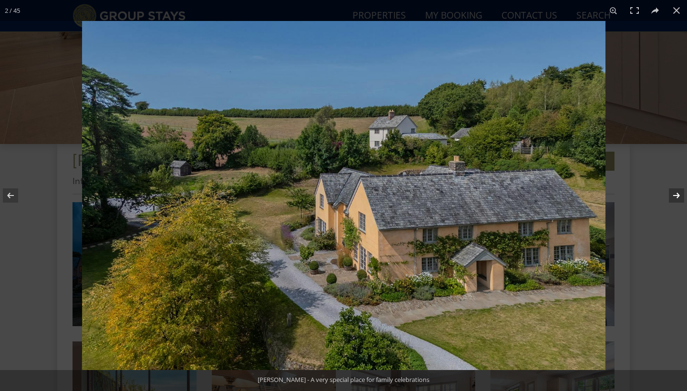
click at [675, 196] on button at bounding box center [669, 196] width 33 height 48
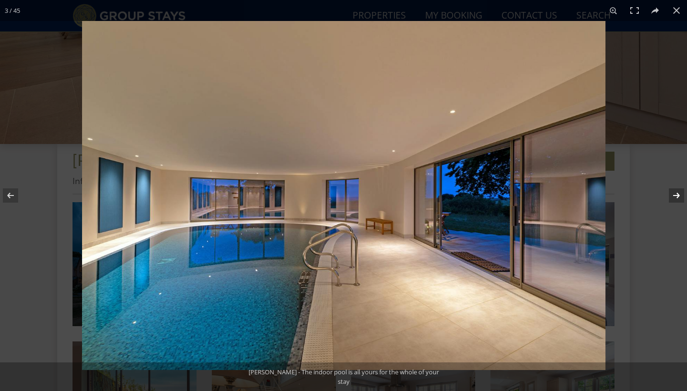
click at [675, 196] on button at bounding box center [669, 196] width 33 height 48
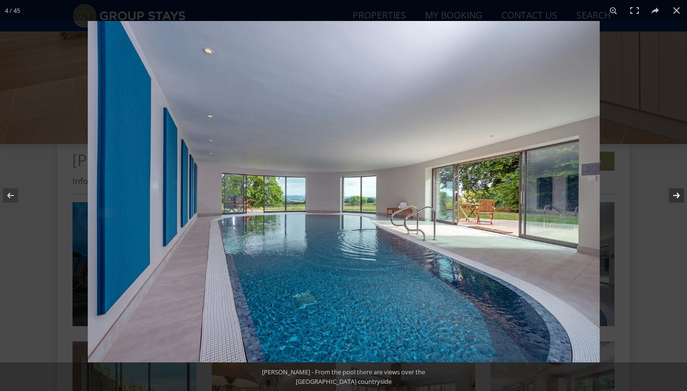
click at [675, 196] on button at bounding box center [669, 196] width 33 height 48
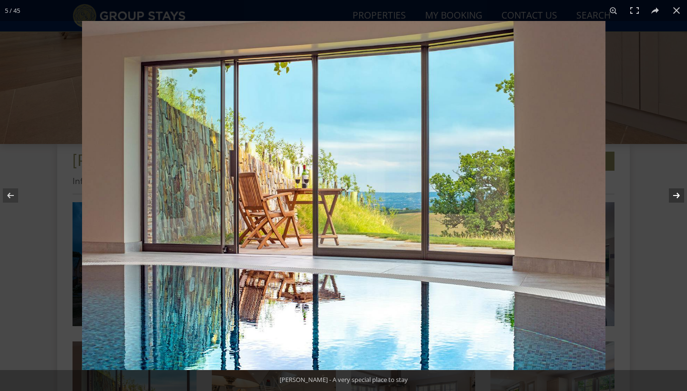
click at [675, 196] on button at bounding box center [669, 196] width 33 height 48
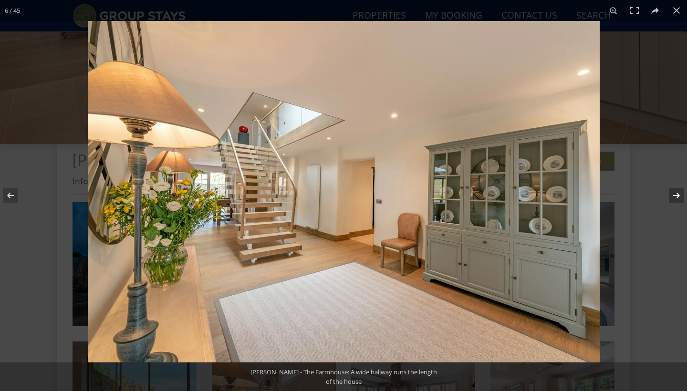
click at [675, 196] on button at bounding box center [669, 196] width 33 height 48
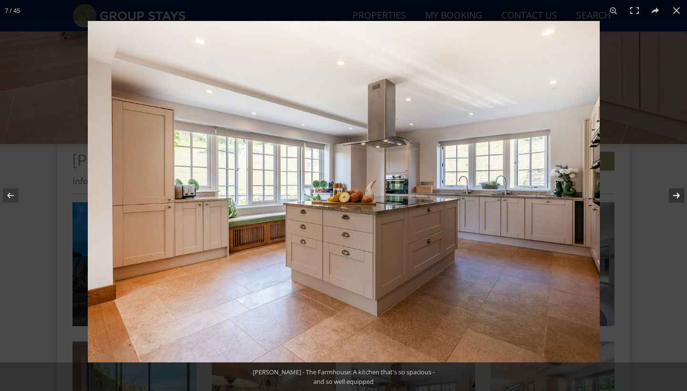
click at [675, 196] on button at bounding box center [669, 196] width 33 height 48
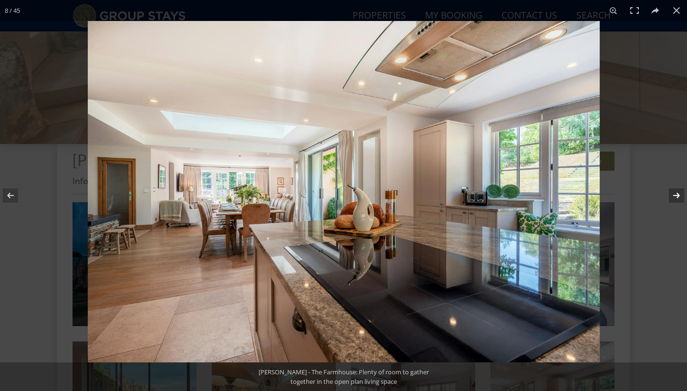
click at [675, 196] on button at bounding box center [669, 196] width 33 height 48
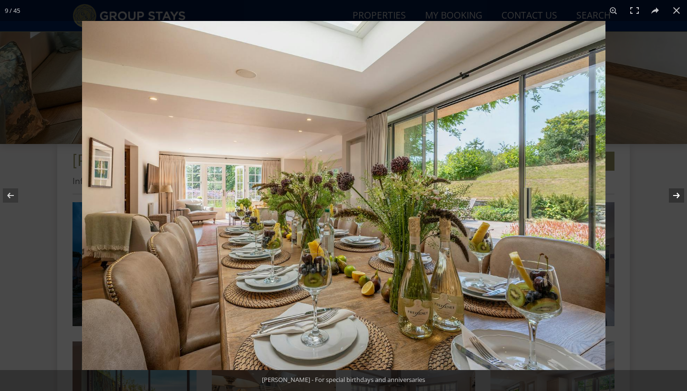
click at [675, 196] on button at bounding box center [669, 196] width 33 height 48
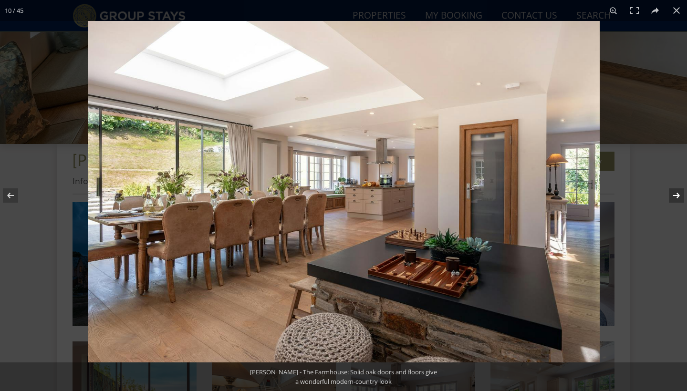
click at [675, 196] on button at bounding box center [669, 196] width 33 height 48
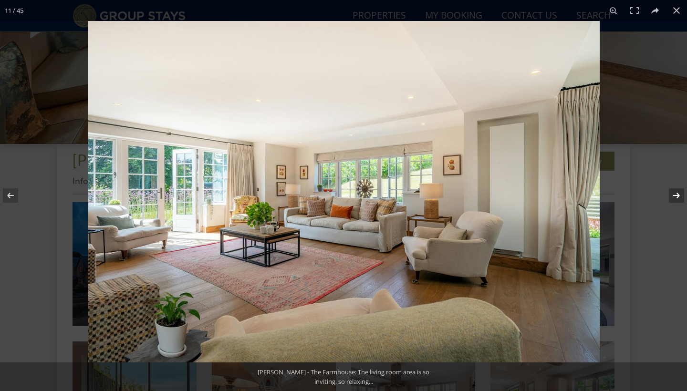
click at [675, 196] on button at bounding box center [669, 196] width 33 height 48
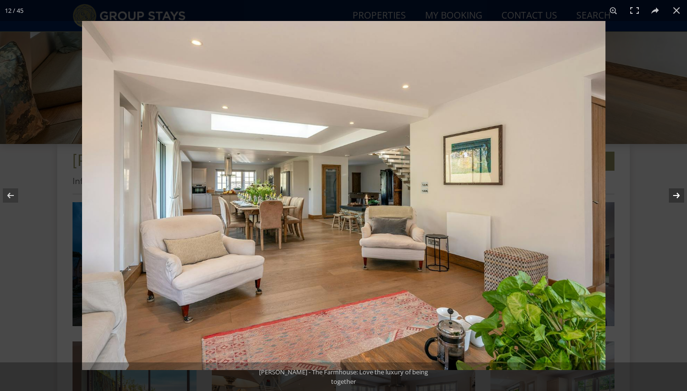
click at [675, 196] on button at bounding box center [669, 196] width 33 height 48
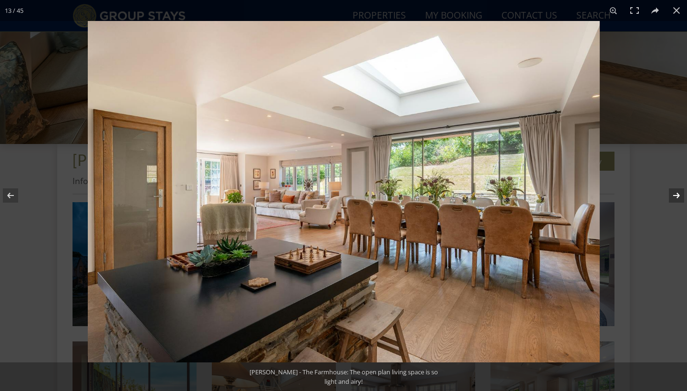
click at [675, 196] on button at bounding box center [669, 196] width 33 height 48
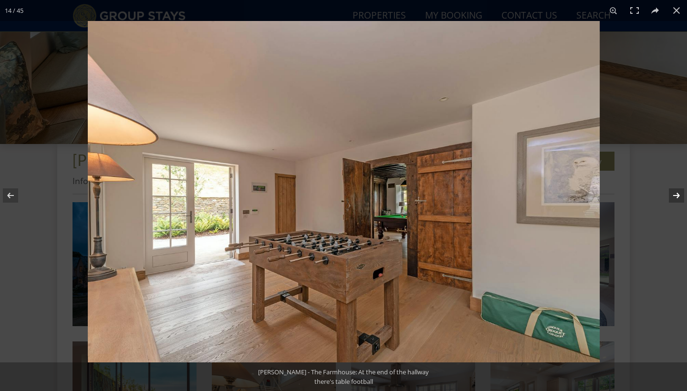
click at [675, 196] on button at bounding box center [669, 196] width 33 height 48
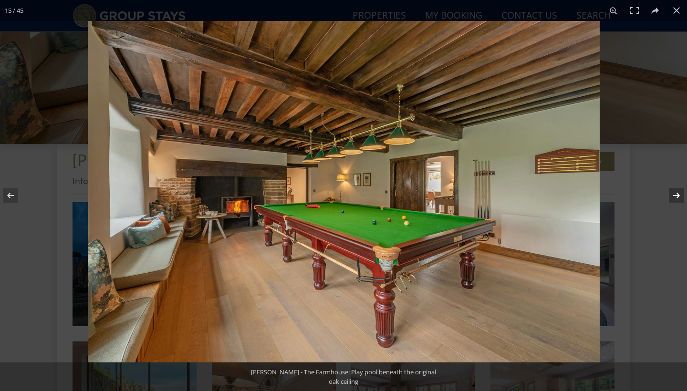
click at [675, 196] on button at bounding box center [669, 196] width 33 height 48
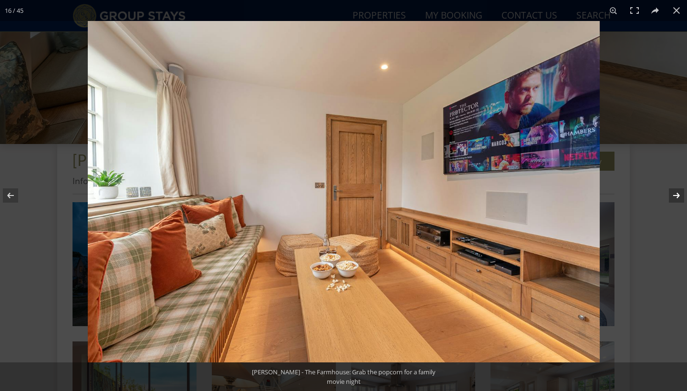
click at [675, 196] on button at bounding box center [669, 196] width 33 height 48
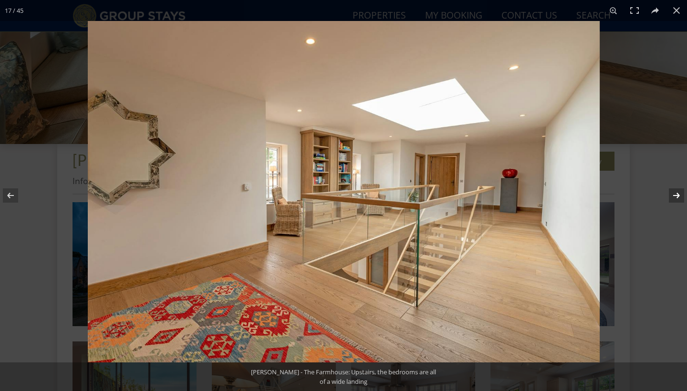
click at [675, 196] on button at bounding box center [669, 196] width 33 height 48
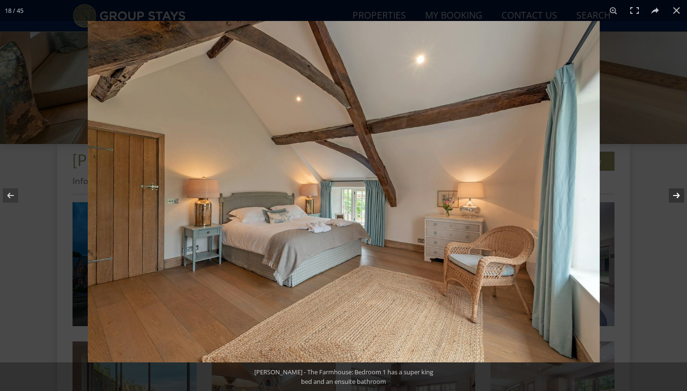
click at [675, 196] on button at bounding box center [669, 196] width 33 height 48
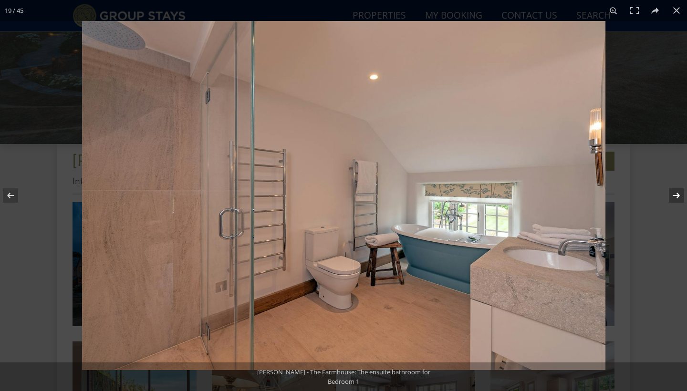
click at [675, 196] on button at bounding box center [669, 196] width 33 height 48
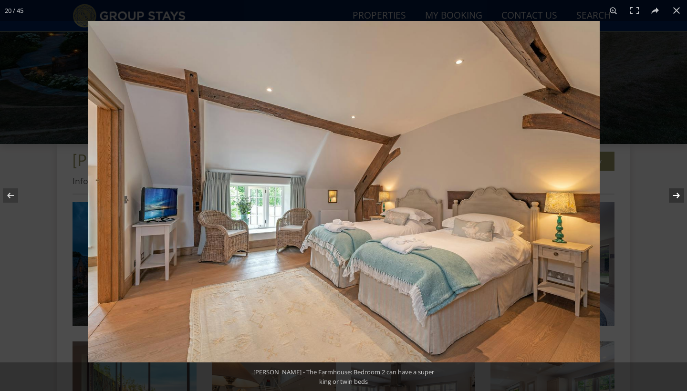
click at [675, 196] on button at bounding box center [669, 196] width 33 height 48
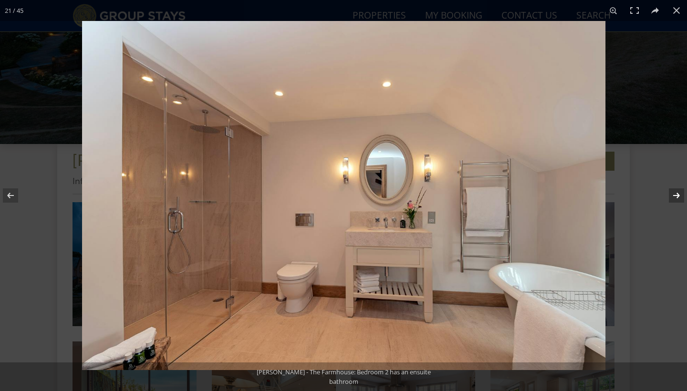
click at [675, 196] on button at bounding box center [669, 196] width 33 height 48
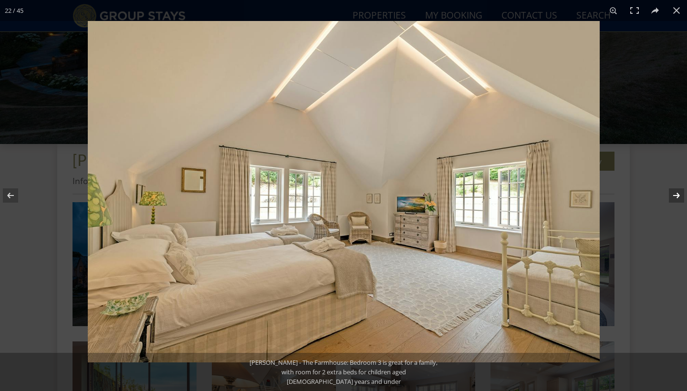
click at [675, 196] on button at bounding box center [669, 196] width 33 height 48
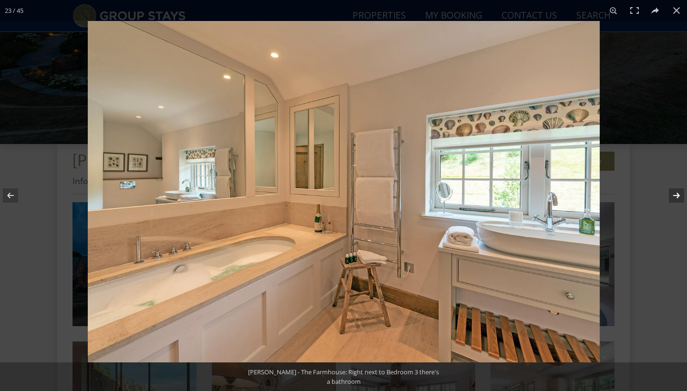
click at [675, 196] on button at bounding box center [669, 196] width 33 height 48
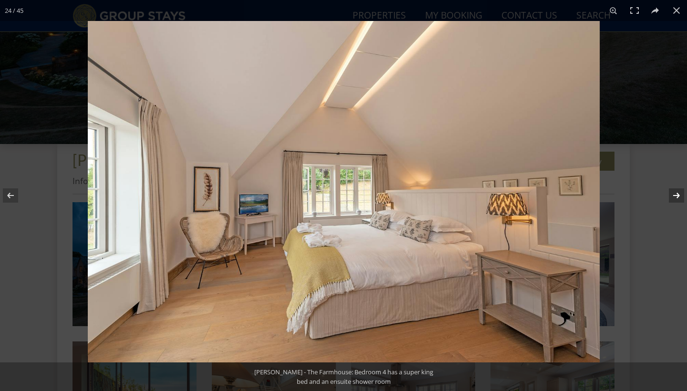
click at [675, 196] on button at bounding box center [669, 196] width 33 height 48
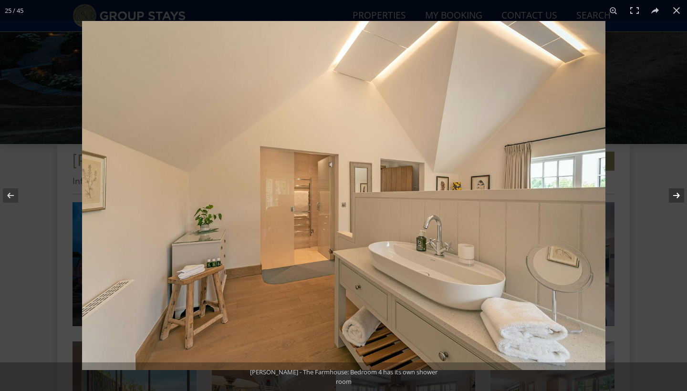
click at [675, 196] on button at bounding box center [669, 196] width 33 height 48
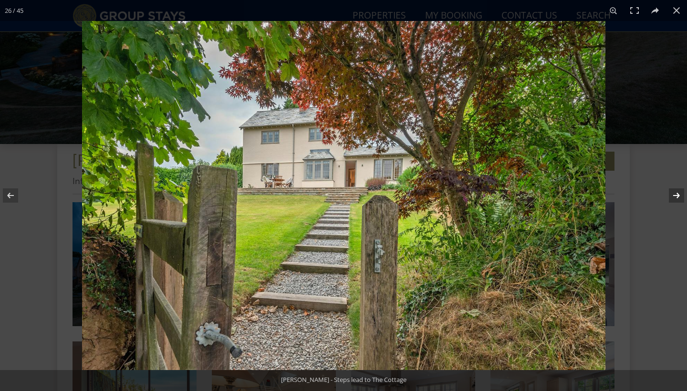
click at [675, 196] on button at bounding box center [669, 196] width 33 height 48
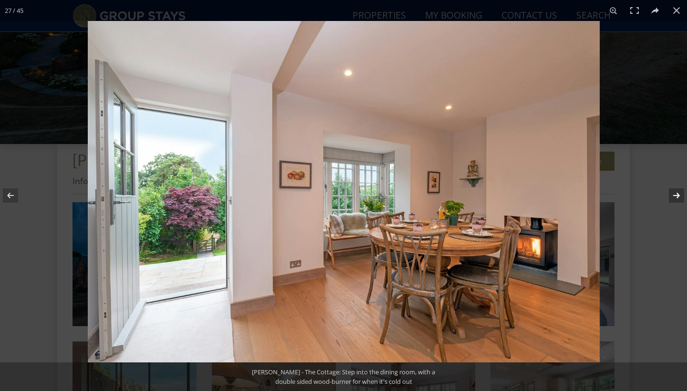
click at [675, 196] on button at bounding box center [669, 196] width 33 height 48
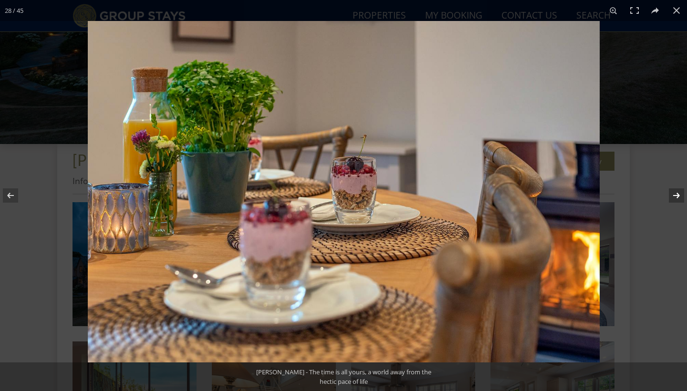
click at [675, 196] on button at bounding box center [669, 196] width 33 height 48
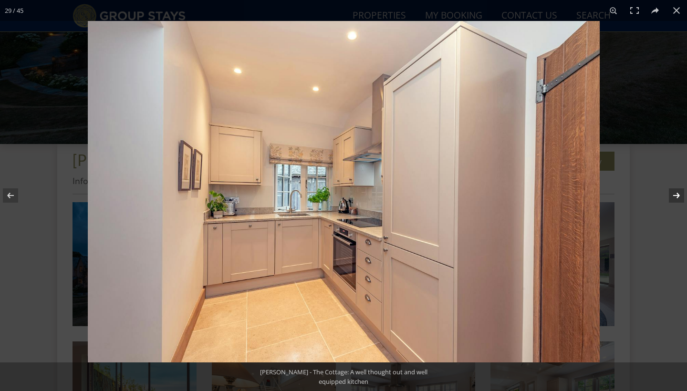
click at [675, 196] on button at bounding box center [669, 196] width 33 height 48
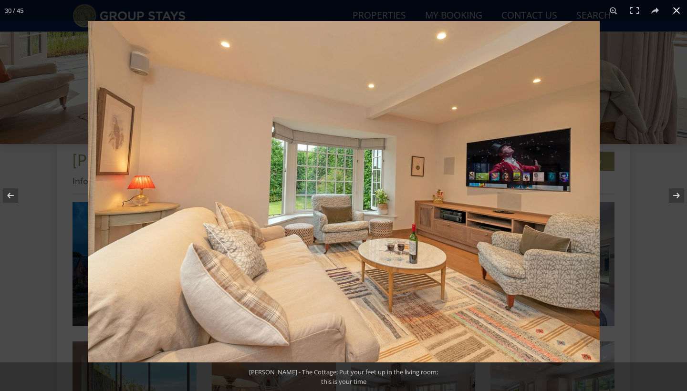
click at [676, 13] on button at bounding box center [676, 10] width 21 height 21
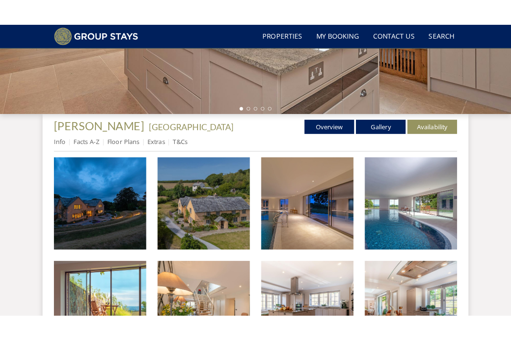
scroll to position [263, 0]
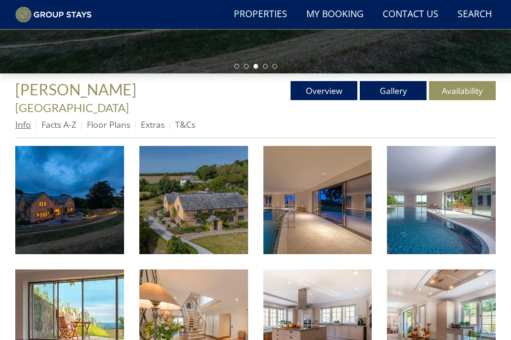
click at [26, 119] on link "Info" at bounding box center [23, 124] width 16 height 11
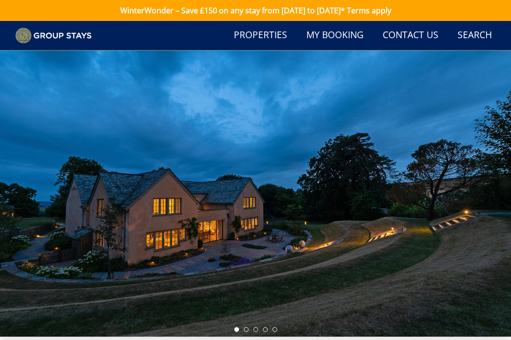
scroll to position [263, 0]
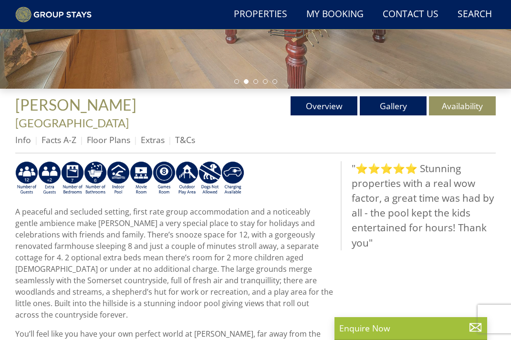
scroll to position [152, 0]
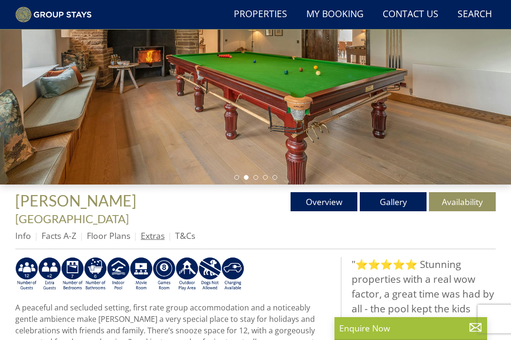
click at [154, 230] on link "Extras" at bounding box center [153, 235] width 24 height 11
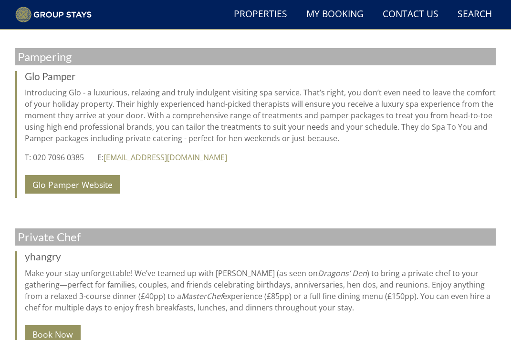
scroll to position [1068, 0]
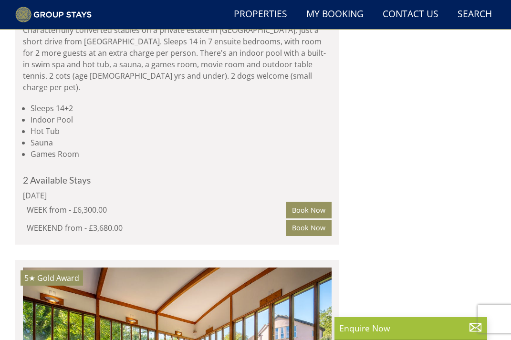
scroll to position [4203, 0]
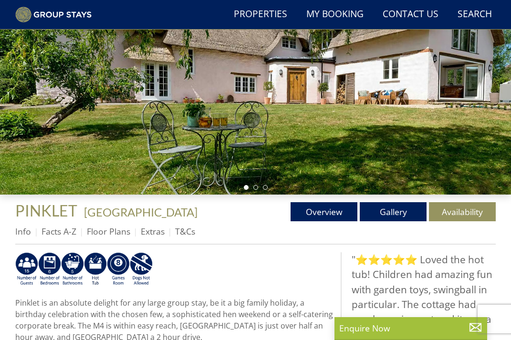
scroll to position [177, 0]
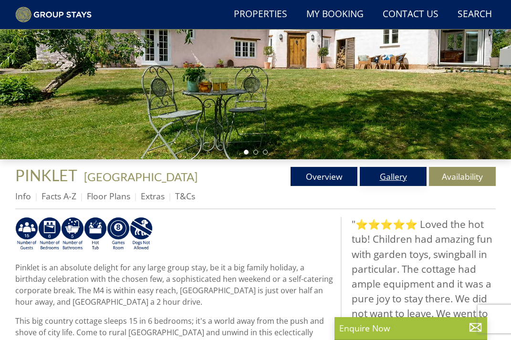
click at [382, 178] on link "Gallery" at bounding box center [393, 176] width 67 height 19
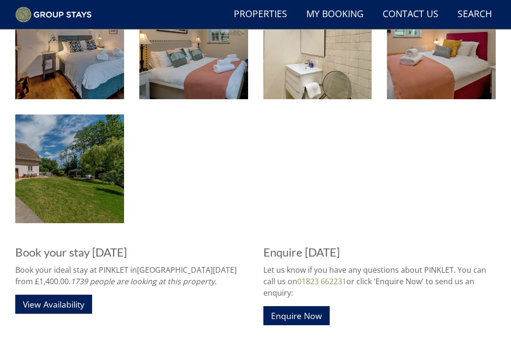
scroll to position [1274, 0]
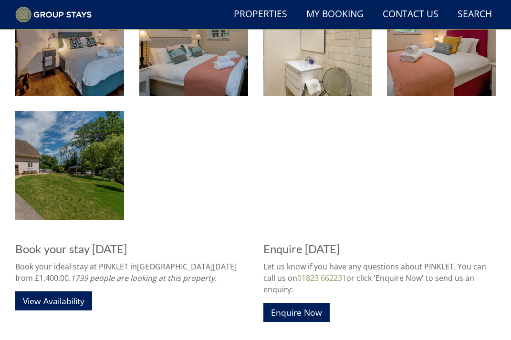
scroll to position [177, 0]
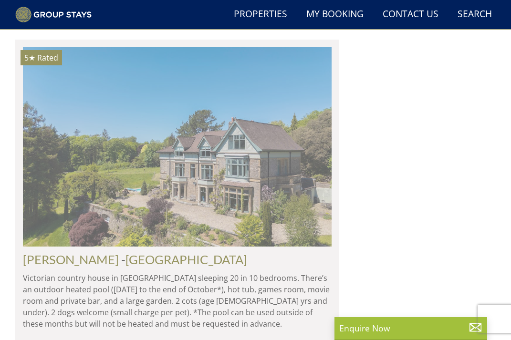
scroll to position [6988, 0]
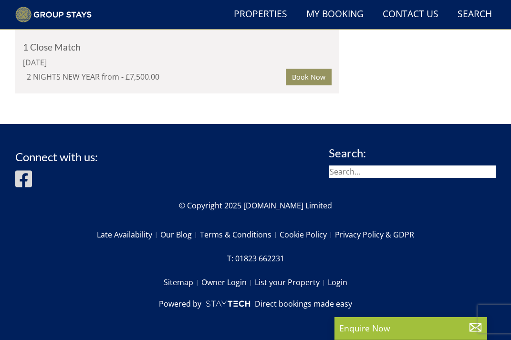
scroll to position [9666, 0]
